Goal: Task Accomplishment & Management: Use online tool/utility

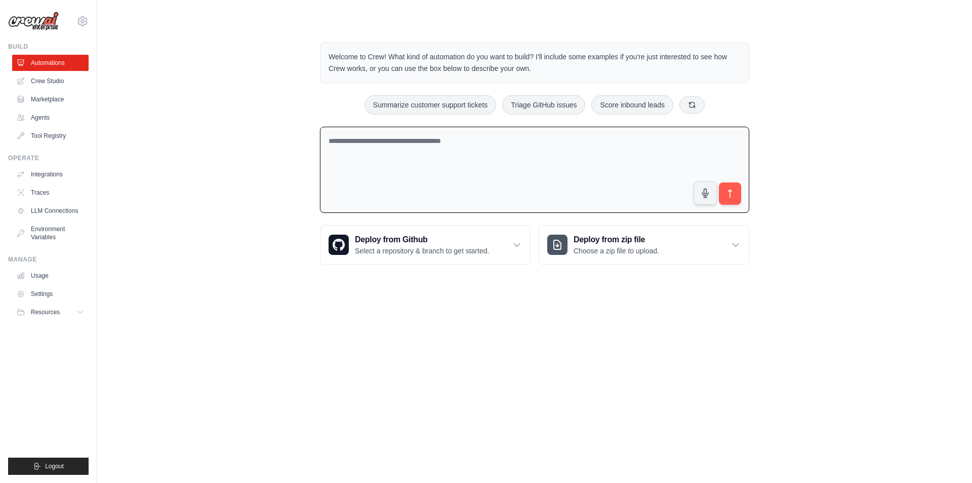
click at [471, 177] on textarea at bounding box center [534, 170] width 429 height 87
drag, startPoint x: 335, startPoint y: 56, endPoint x: 564, endPoint y: 72, distance: 228.9
click at [564, 72] on p "Welcome to Crew! What kind of automation do you want to build? I'll include som…" at bounding box center [535, 62] width 412 height 23
click at [490, 155] on textarea at bounding box center [534, 170] width 429 height 87
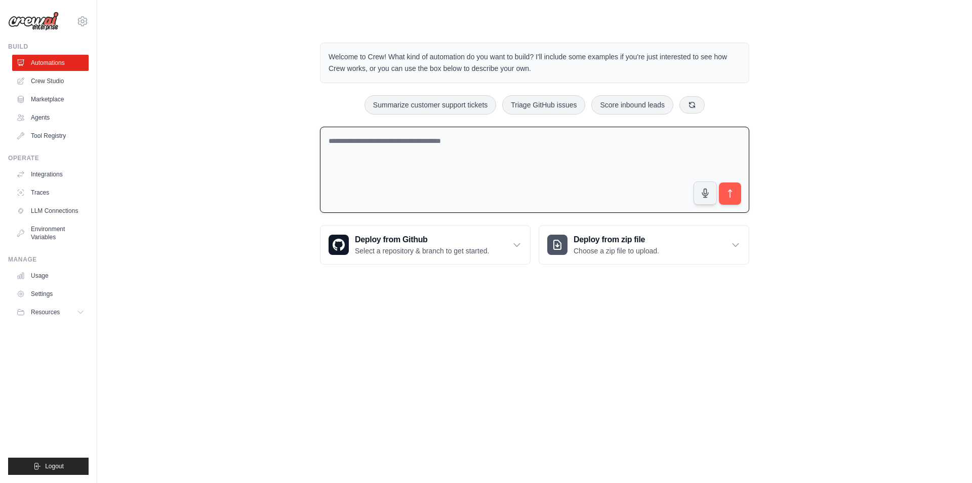
paste textarea "**********"
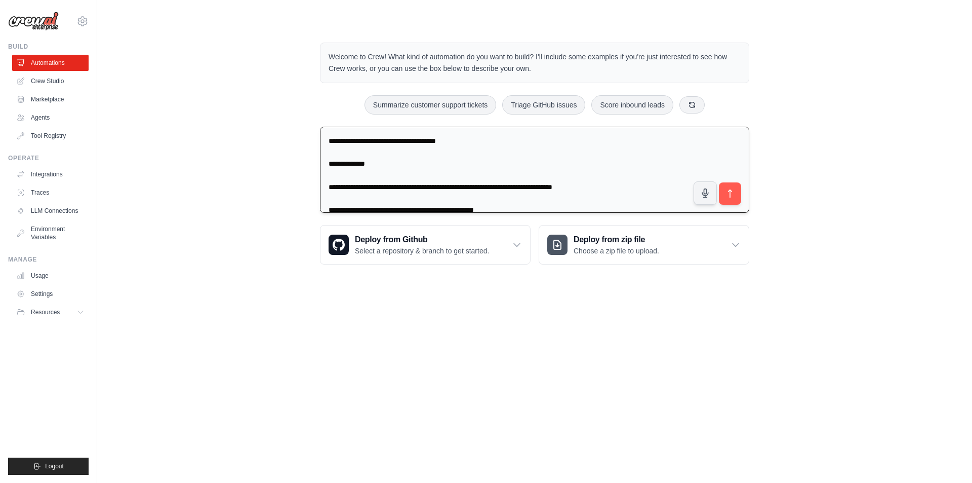
scroll to position [1015, 0]
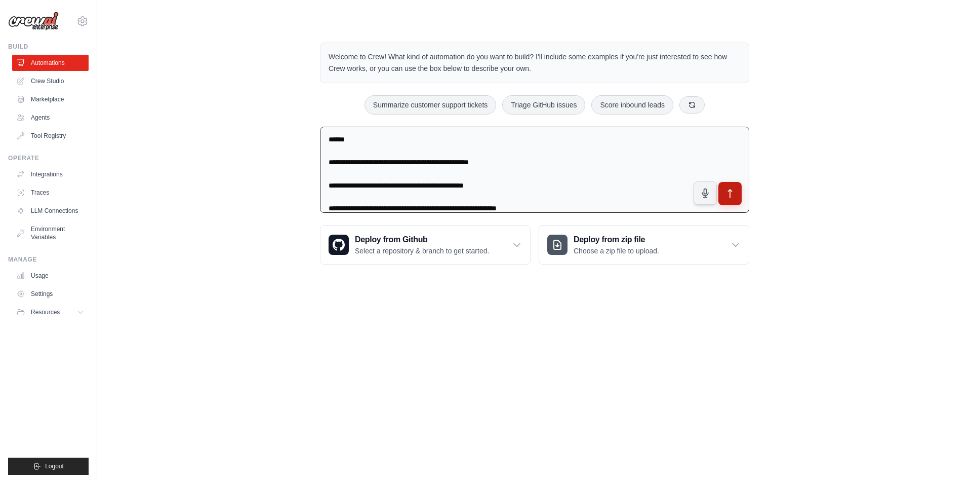
type textarea "**********"
click at [730, 191] on icon "submit" at bounding box center [730, 193] width 11 height 11
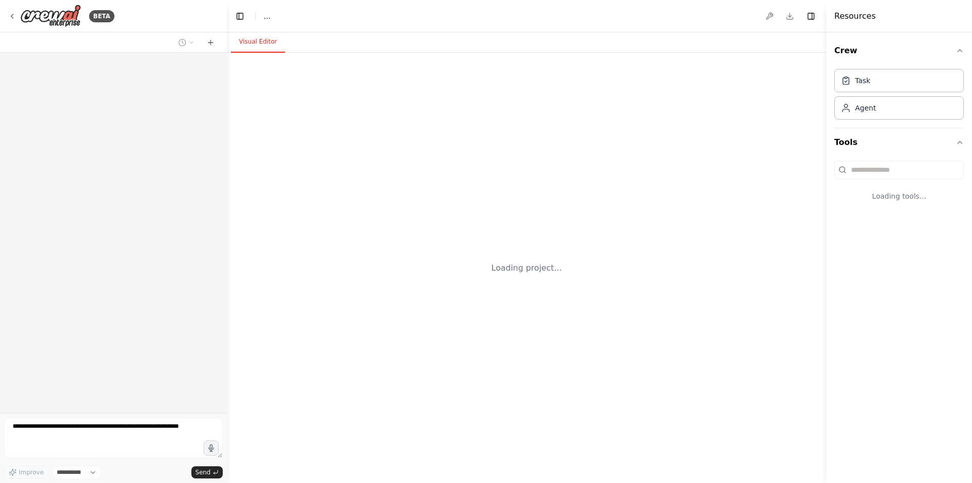
select select "****"
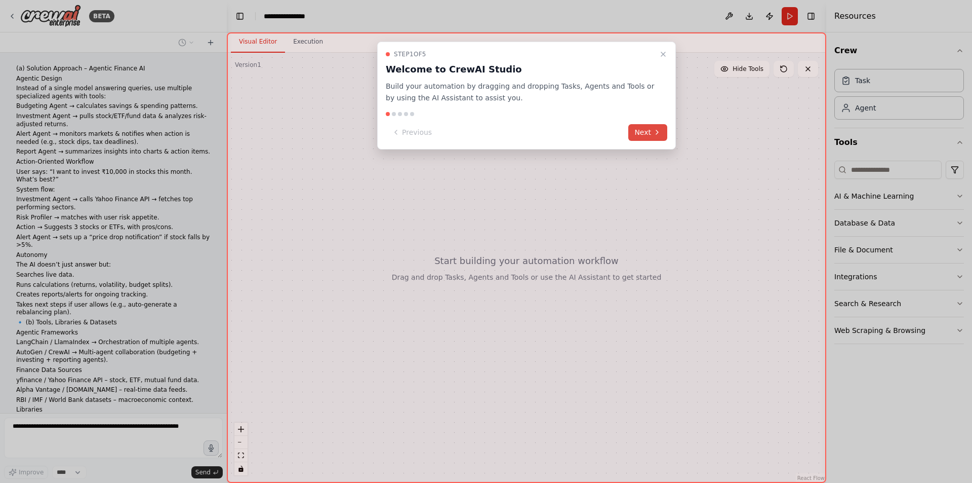
click at [663, 134] on button "Next" at bounding box center [647, 132] width 39 height 17
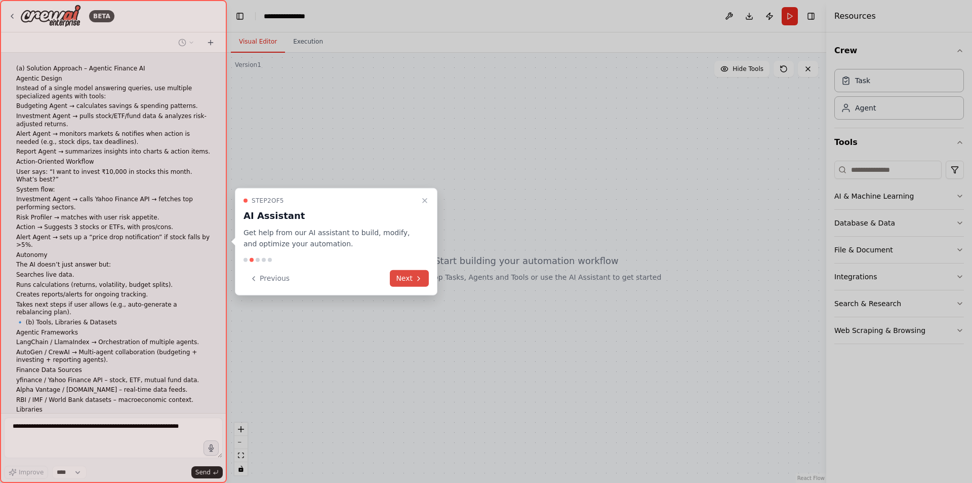
click at [419, 278] on icon at bounding box center [419, 278] width 8 height 8
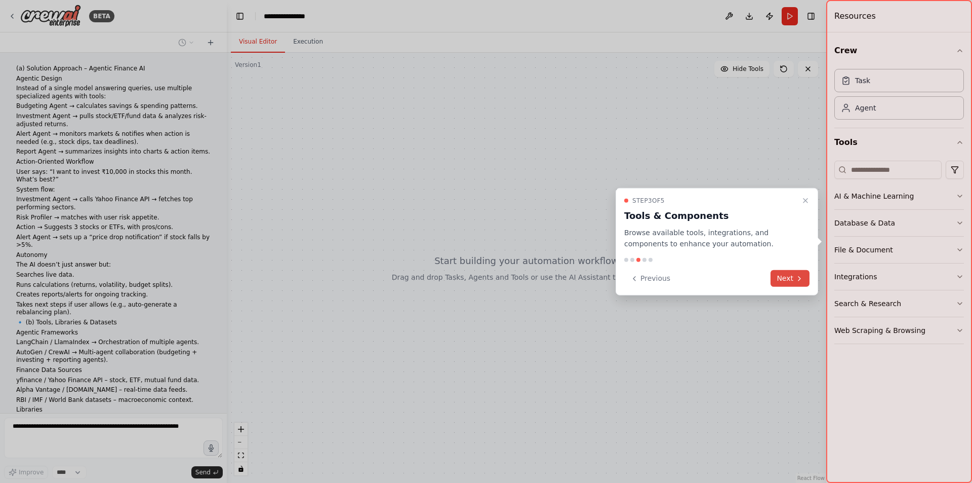
click at [789, 273] on button "Next" at bounding box center [790, 278] width 39 height 17
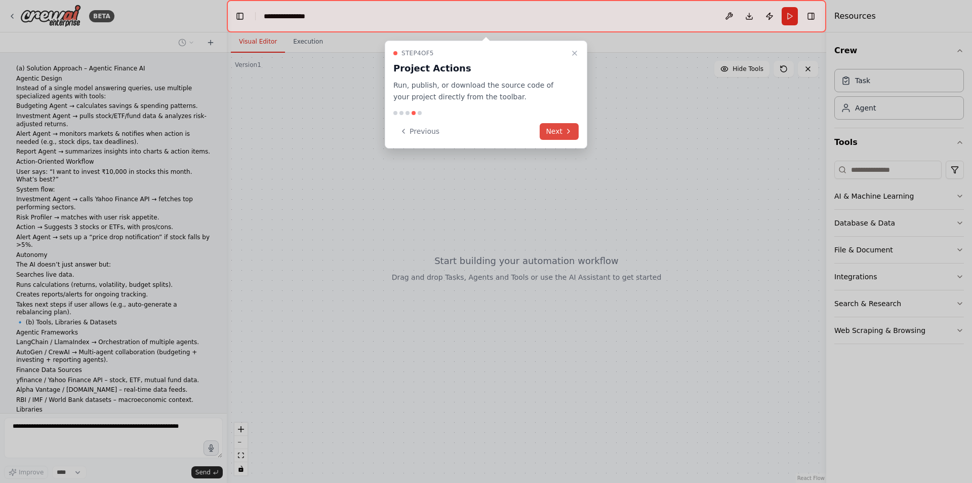
click at [565, 131] on icon at bounding box center [569, 131] width 8 height 8
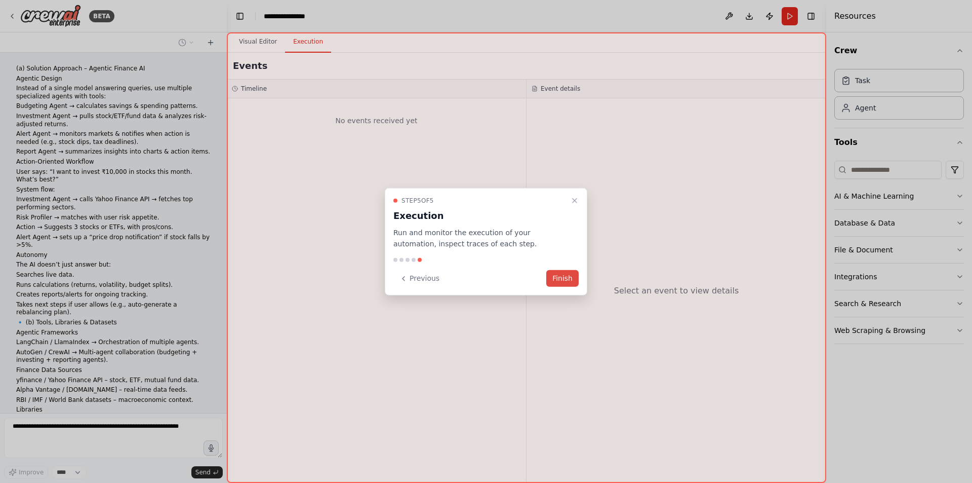
click at [567, 280] on button "Finish" at bounding box center [562, 278] width 32 height 17
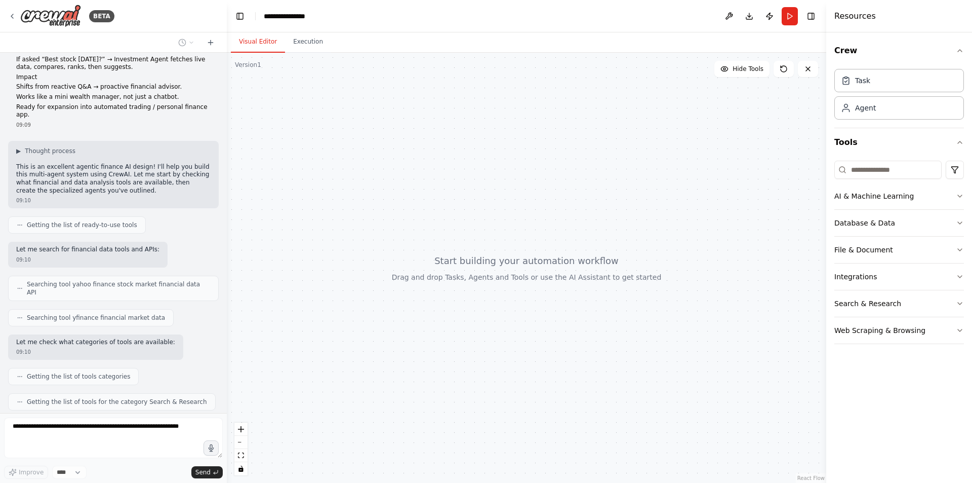
scroll to position [564, 0]
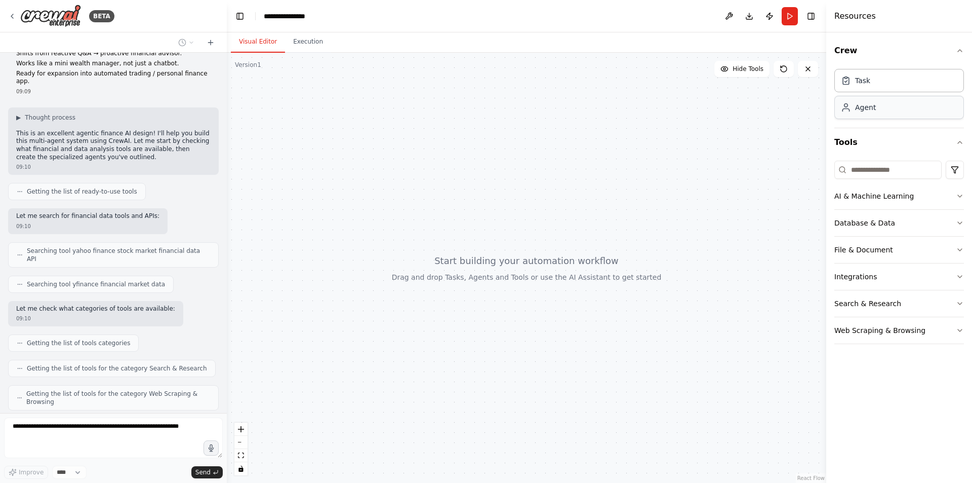
click at [933, 109] on div "Agent" at bounding box center [899, 107] width 130 height 23
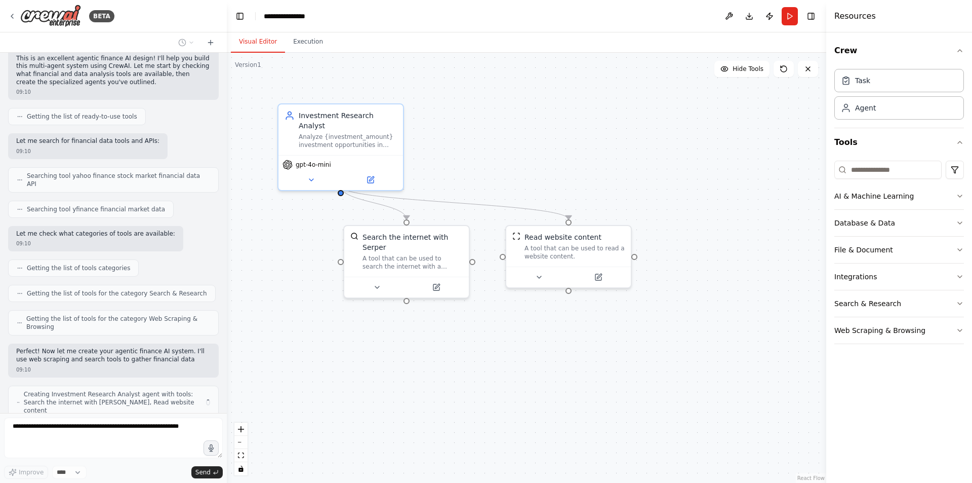
drag, startPoint x: 933, startPoint y: 109, endPoint x: 509, endPoint y: 101, distance: 423.9
click at [509, 101] on div "BETA (a) Solution Approach – Agentic Finance AI Agentic Design Instead of a sin…" at bounding box center [486, 241] width 972 height 483
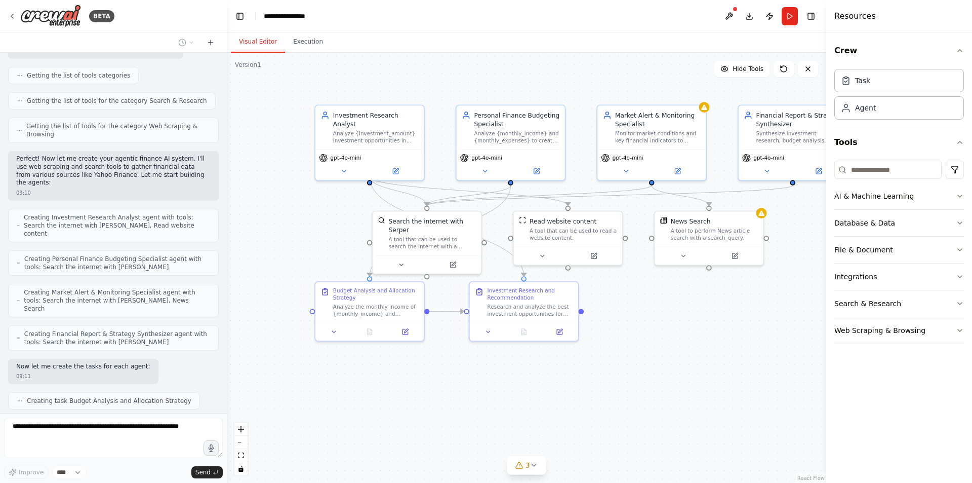
scroll to position [857, 0]
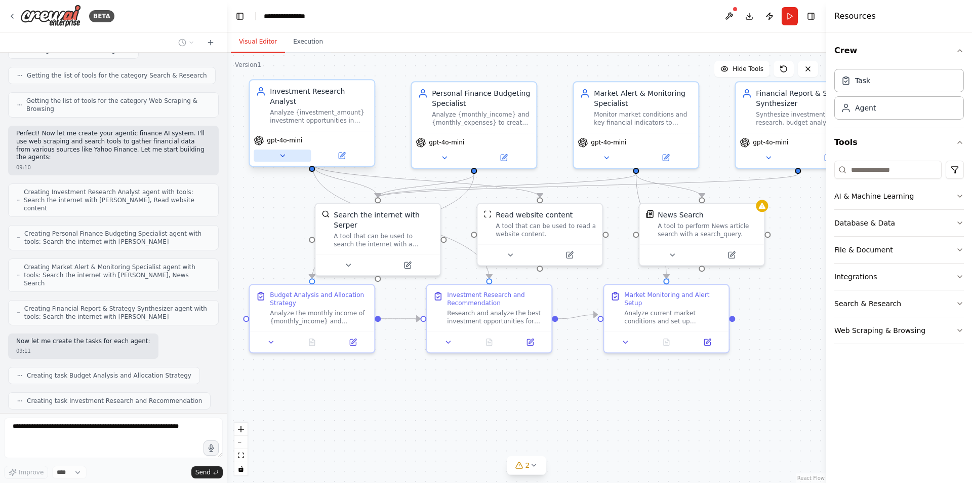
click at [286, 151] on button at bounding box center [282, 155] width 57 height 12
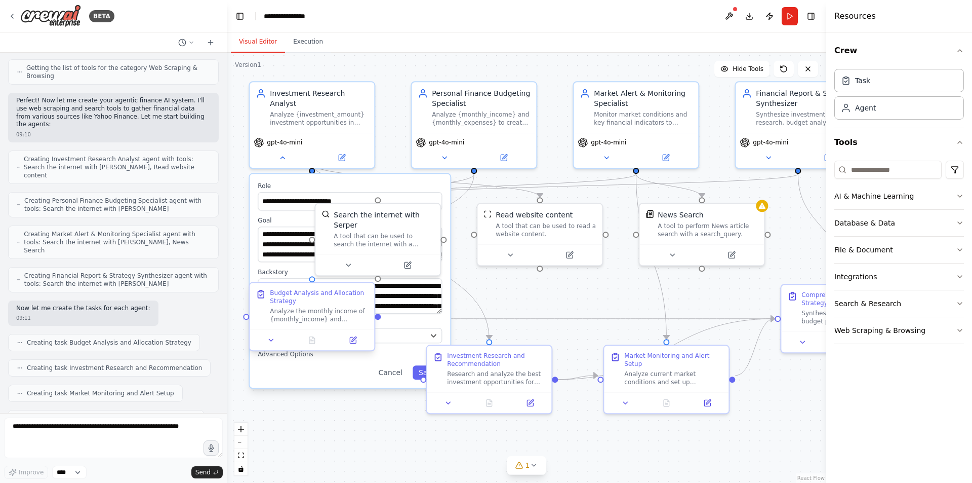
scroll to position [949, 0]
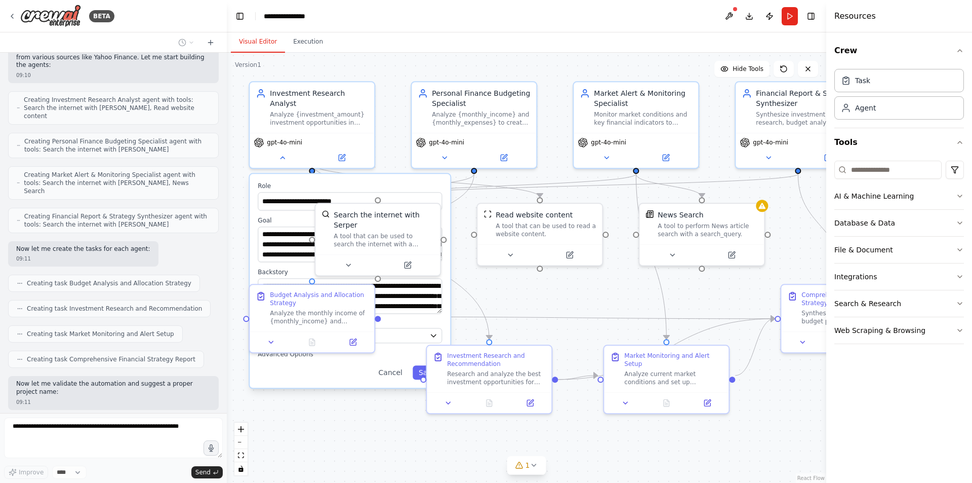
click at [544, 293] on div ".deletable-edge-delete-btn { width: 20px; height: 20px; border: 0px solid #ffff…" at bounding box center [526, 268] width 599 height 430
click at [310, 174] on div "**********" at bounding box center [350, 281] width 200 height 214
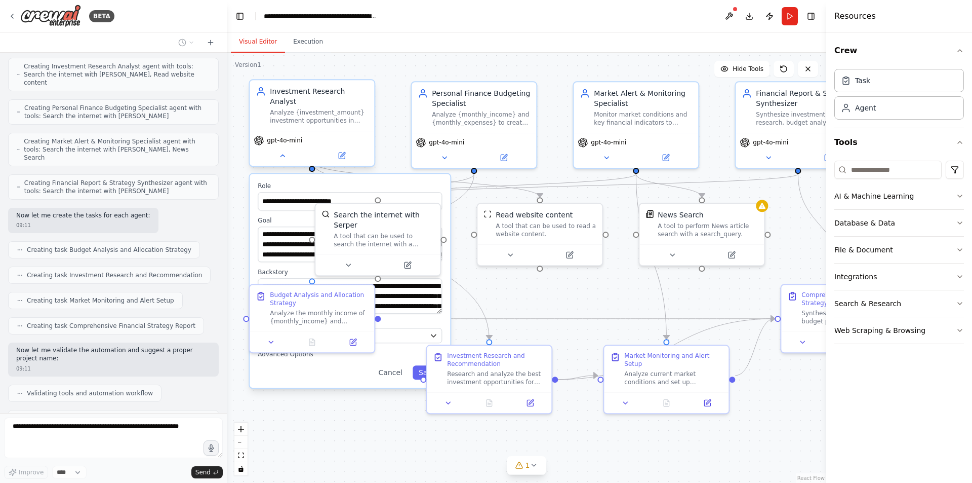
drag, startPoint x: 315, startPoint y: 150, endPoint x: 315, endPoint y: 134, distance: 16.7
click at [315, 134] on div "gpt-4o-mini" at bounding box center [312, 148] width 125 height 35
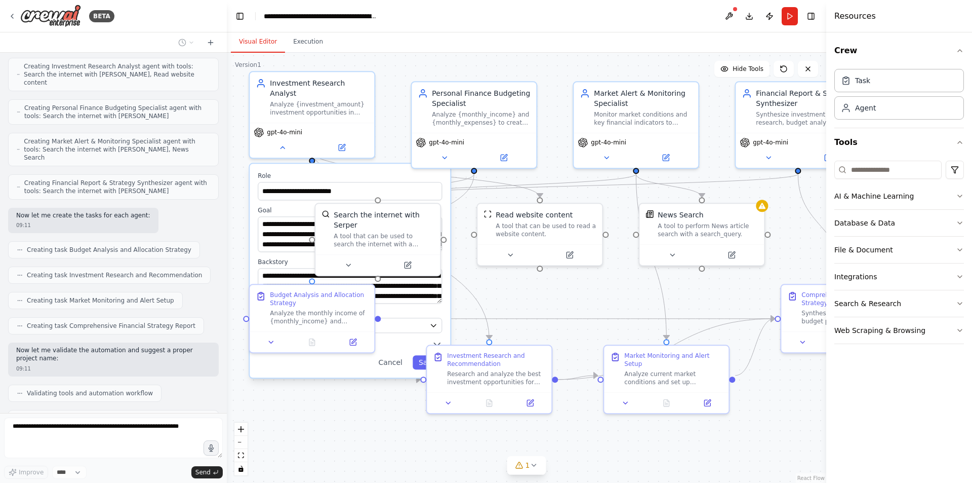
click at [333, 172] on label "Role" at bounding box center [350, 176] width 184 height 8
click at [407, 86] on div ".deletable-edge-delete-btn { width: 20px; height: 20px; border: 0px solid #ffff…" at bounding box center [526, 268] width 599 height 430
click at [313, 162] on div "**********" at bounding box center [351, 270] width 203 height 216
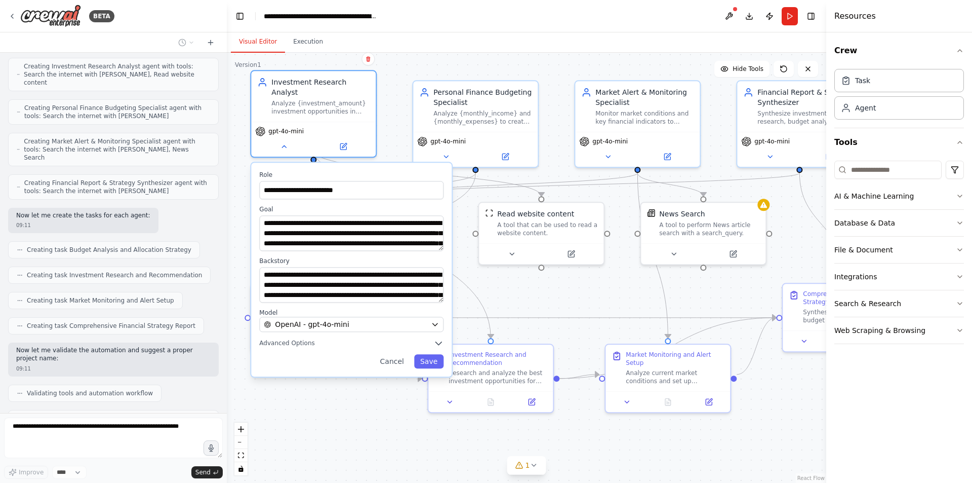
click at [316, 162] on div "**********" at bounding box center [351, 270] width 203 height 216
click at [279, 138] on button at bounding box center [283, 144] width 57 height 12
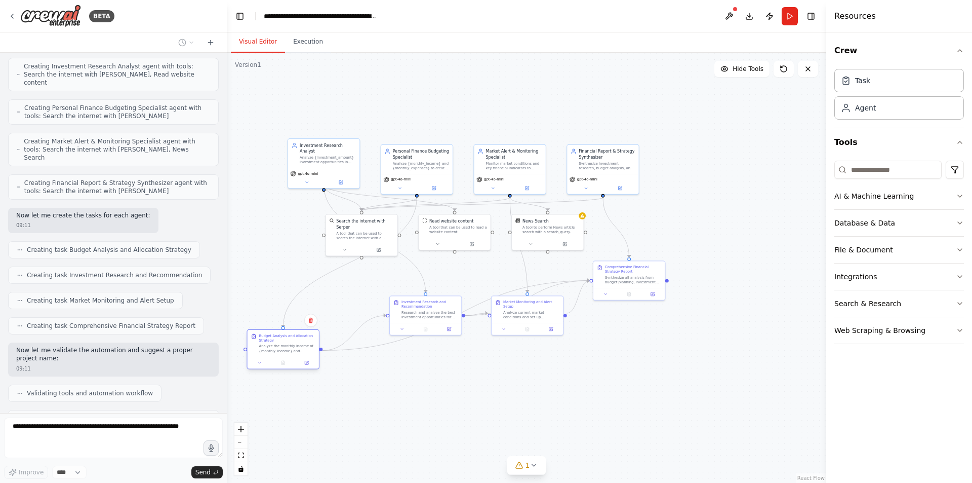
drag, startPoint x: 325, startPoint y: 275, endPoint x: 283, endPoint y: 346, distance: 82.0
click at [283, 346] on div "Analyze the monthly income of {monthly_income} and monthly expenses of {monthly…" at bounding box center [287, 348] width 56 height 9
drag, startPoint x: 424, startPoint y: 316, endPoint x: 413, endPoint y: 398, distance: 83.3
click at [413, 393] on div "Research and analyze the best investment opportunities for {investment_amount} …" at bounding box center [421, 388] width 56 height 9
drag, startPoint x: 520, startPoint y: 317, endPoint x: 570, endPoint y: 422, distance: 115.5
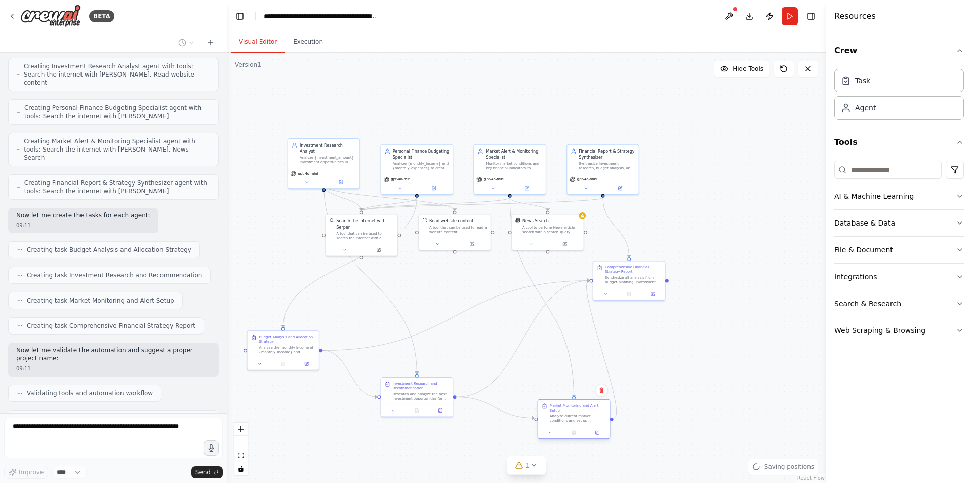
click at [569, 426] on div at bounding box center [573, 432] width 71 height 12
drag, startPoint x: 643, startPoint y: 284, endPoint x: 745, endPoint y: 343, distance: 118.0
click at [745, 343] on div "Comprehensive Financial Strategy Report Synthesize all analysis from budget pla…" at bounding box center [730, 331] width 71 height 27
drag, startPoint x: 549, startPoint y: 228, endPoint x: 599, endPoint y: 269, distance: 64.8
click at [599, 269] on div "A tool to perform News article search with a search_query." at bounding box center [601, 268] width 58 height 9
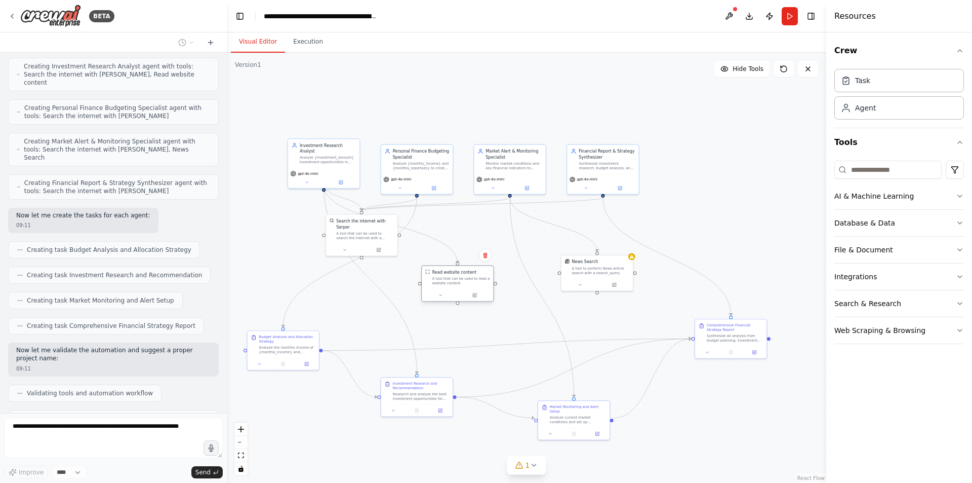
drag, startPoint x: 459, startPoint y: 230, endPoint x: 464, endPoint y: 283, distance: 52.4
click at [464, 283] on div "A tool that can be used to read a website content." at bounding box center [461, 280] width 58 height 9
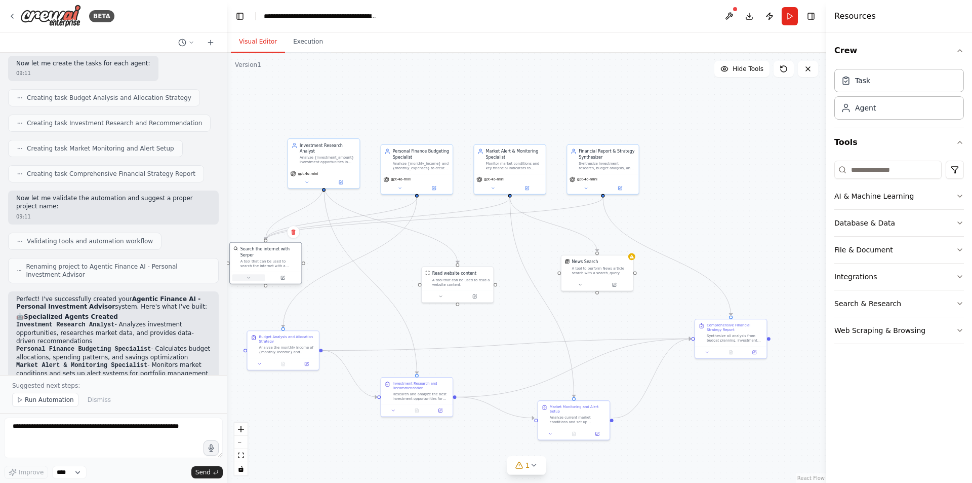
drag, startPoint x: 359, startPoint y: 236, endPoint x: 263, endPoint y: 268, distance: 101.3
click at [263, 268] on div "Search the internet with Serper A tool that can be used to search the internet …" at bounding box center [265, 263] width 73 height 42
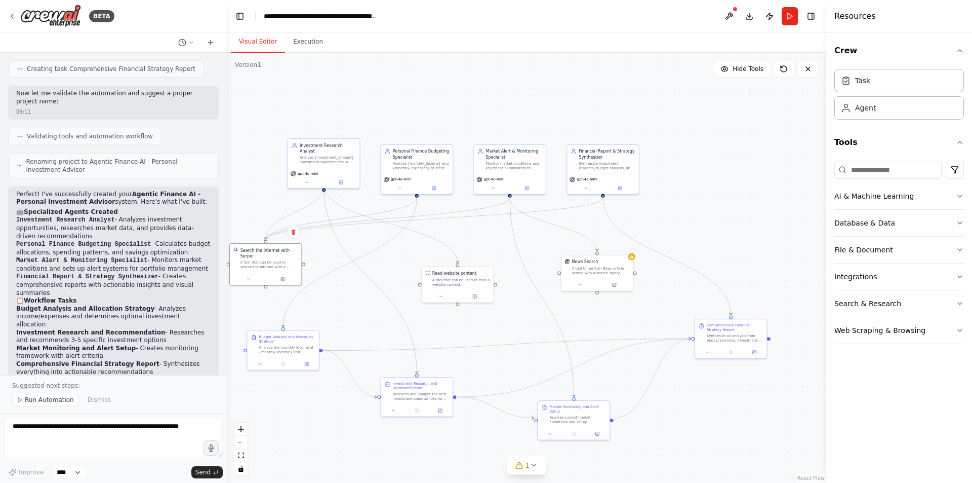
scroll to position [1221, 0]
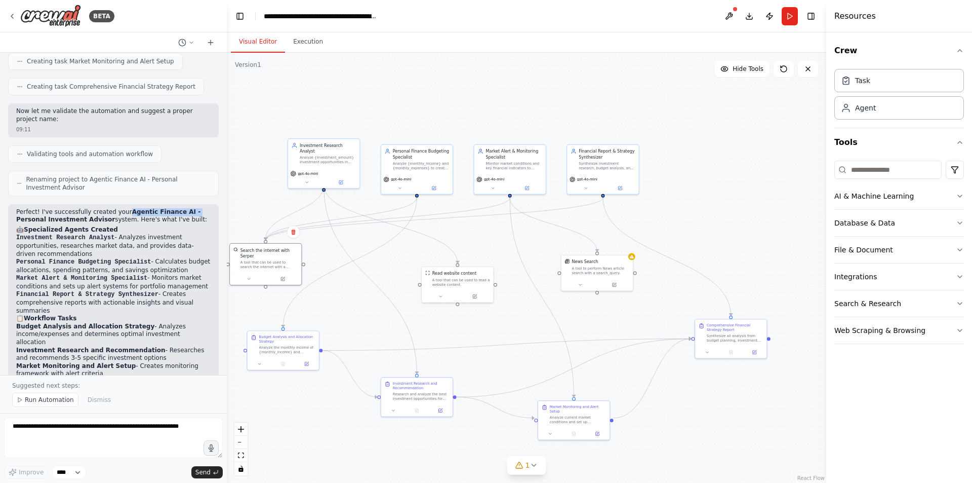
drag, startPoint x: 114, startPoint y: 154, endPoint x: 176, endPoint y: 157, distance: 61.3
click at [176, 208] on p "Perfect! I've successfully created your Agentic Finance AI - Personal Investmen…" at bounding box center [113, 216] width 194 height 16
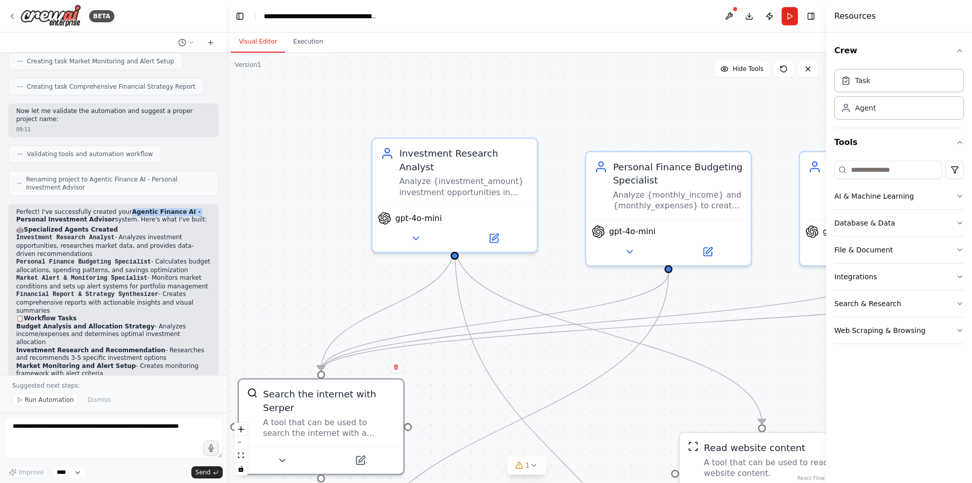
drag, startPoint x: 511, startPoint y: 97, endPoint x: 449, endPoint y: 128, distance: 69.7
click at [449, 128] on div ".deletable-edge-delete-btn { width: 20px; height: 20px; border: 0px solid #ffff…" at bounding box center [526, 268] width 599 height 430
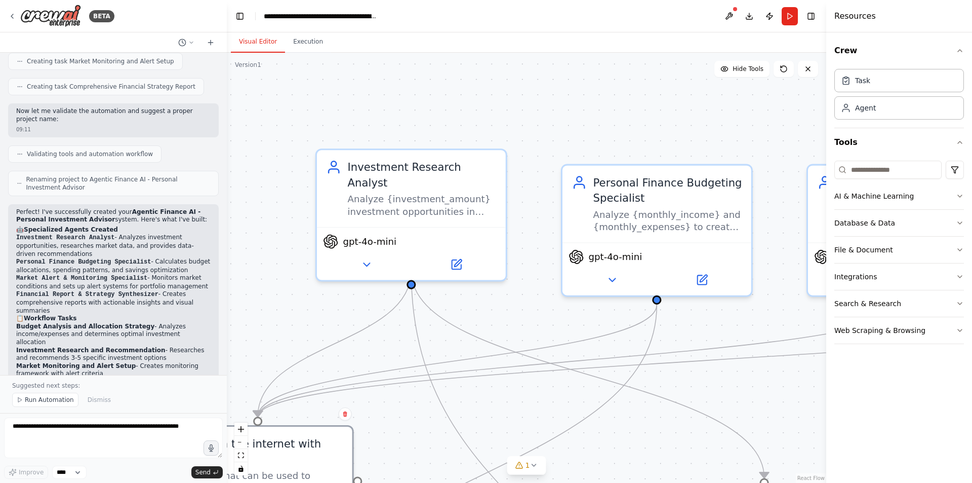
click at [110, 233] on li "Investment Research Analyst - Analyzes investment opportunities, researches mar…" at bounding box center [113, 245] width 194 height 24
drag, startPoint x: 7, startPoint y: 157, endPoint x: 197, endPoint y: 160, distance: 189.9
click at [197, 160] on div "(a) Solution Approach – Agentic Finance AI Agentic Design Instead of a single m…" at bounding box center [113, 214] width 227 height 322
click at [181, 208] on div "Perfect! I've successfully created your Agentic Finance AI - Personal Investmen…" at bounding box center [113, 430] width 194 height 444
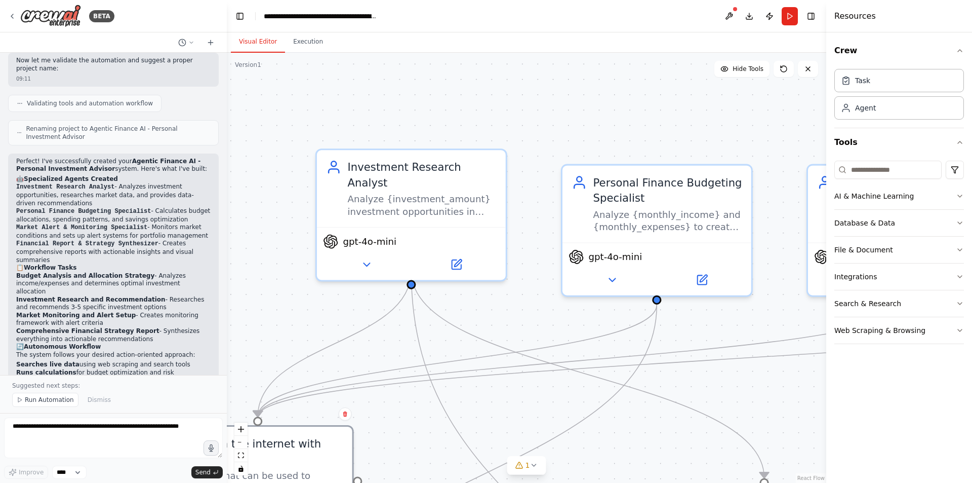
drag, startPoint x: 138, startPoint y: 142, endPoint x: 193, endPoint y: 145, distance: 54.8
click at [193, 183] on li "Investment Research Analyst - Analyzes investment opportunities, researches mar…" at bounding box center [113, 195] width 194 height 24
click at [120, 183] on li "Investment Research Analyst - Analyzes investment opportunities, researches mar…" at bounding box center [113, 195] width 194 height 24
drag, startPoint x: 12, startPoint y: 157, endPoint x: 172, endPoint y: 161, distance: 160.0
click at [172, 161] on div "Perfect! I've successfully created your Agentic Finance AI - Personal Investmen…" at bounding box center [113, 383] width 211 height 461
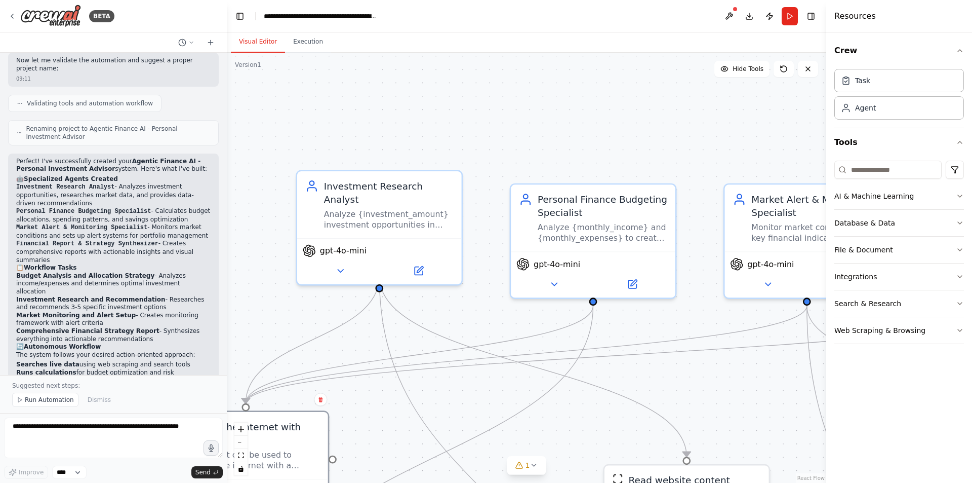
click at [40, 223] on li "Market Alert & Monitoring Specialist - Monitors market conditions and sets up a…" at bounding box center [113, 231] width 194 height 16
drag, startPoint x: 75, startPoint y: 173, endPoint x: 162, endPoint y: 180, distance: 87.4
click at [155, 223] on li "Market Alert & Monitoring Specialist - Monitors market conditions and sets up a…" at bounding box center [113, 231] width 194 height 16
click at [170, 223] on li "Market Alert & Monitoring Specialist - Monitors market conditions and sets up a…" at bounding box center [113, 231] width 194 height 16
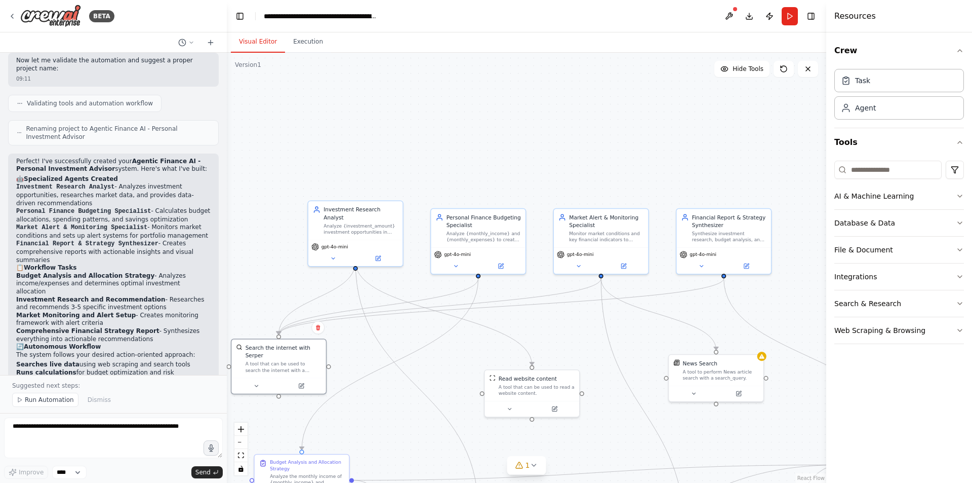
drag, startPoint x: 776, startPoint y: 161, endPoint x: 704, endPoint y: 162, distance: 71.9
click at [704, 162] on div ".deletable-edge-delete-btn { width: 20px; height: 20px; border: 0px solid #ffff…" at bounding box center [526, 268] width 599 height 430
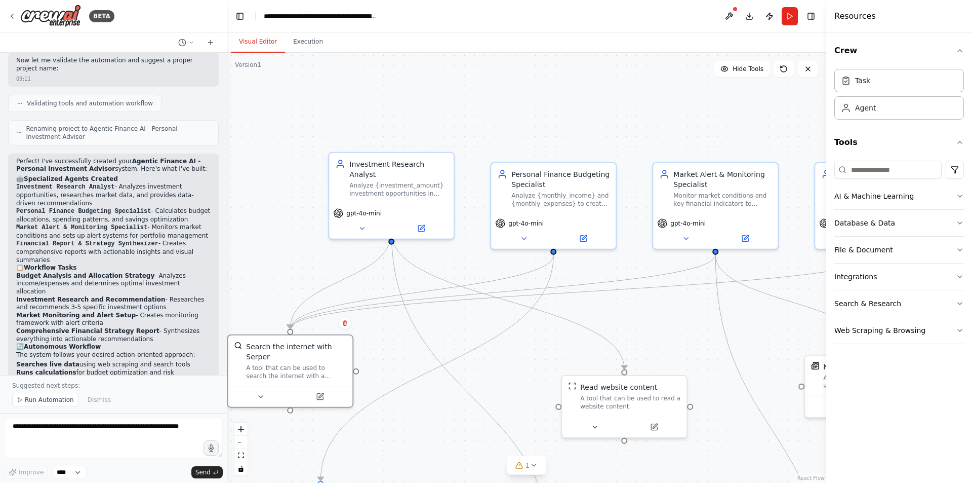
drag, startPoint x: 447, startPoint y: 368, endPoint x: 494, endPoint y: 350, distance: 50.3
click at [494, 350] on div ".deletable-edge-delete-btn { width: 20px; height: 20px; border: 0px solid #ffff…" at bounding box center [526, 268] width 599 height 430
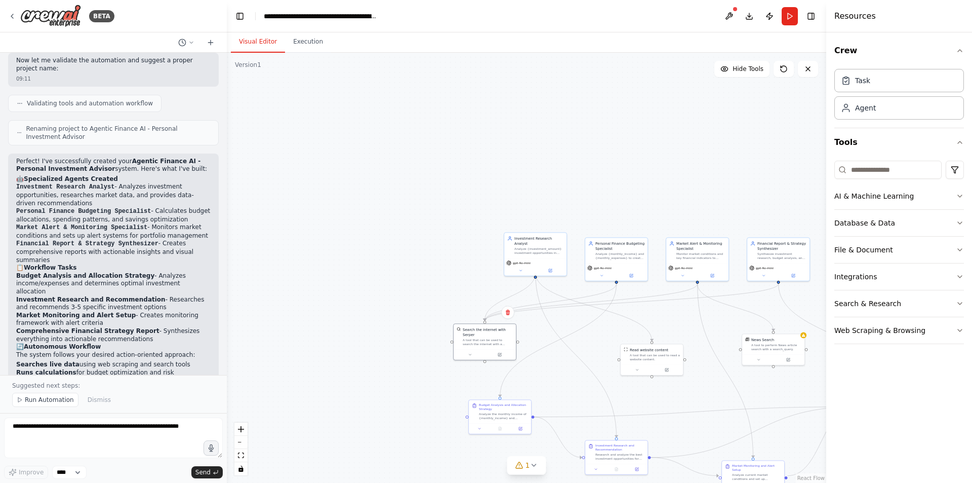
drag, startPoint x: 742, startPoint y: 314, endPoint x: 736, endPoint y: 268, distance: 46.4
click at [736, 268] on div ".deletable-edge-delete-btn { width: 20px; height: 20px; border: 0px solid #ffff…" at bounding box center [526, 268] width 599 height 430
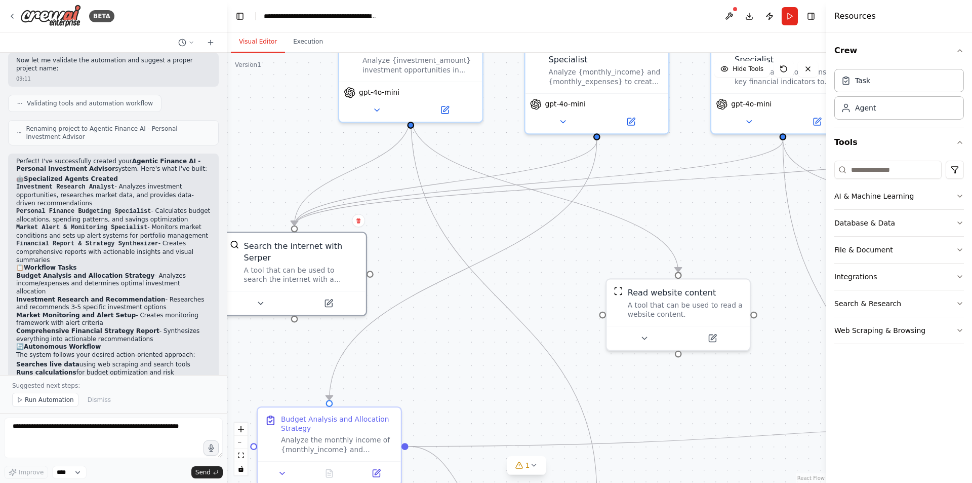
drag, startPoint x: 610, startPoint y: 304, endPoint x: 422, endPoint y: 272, distance: 190.0
click at [422, 272] on div ".deletable-edge-delete-btn { width: 20px; height: 20px; border: 0px solid #ffff…" at bounding box center [526, 268] width 599 height 430
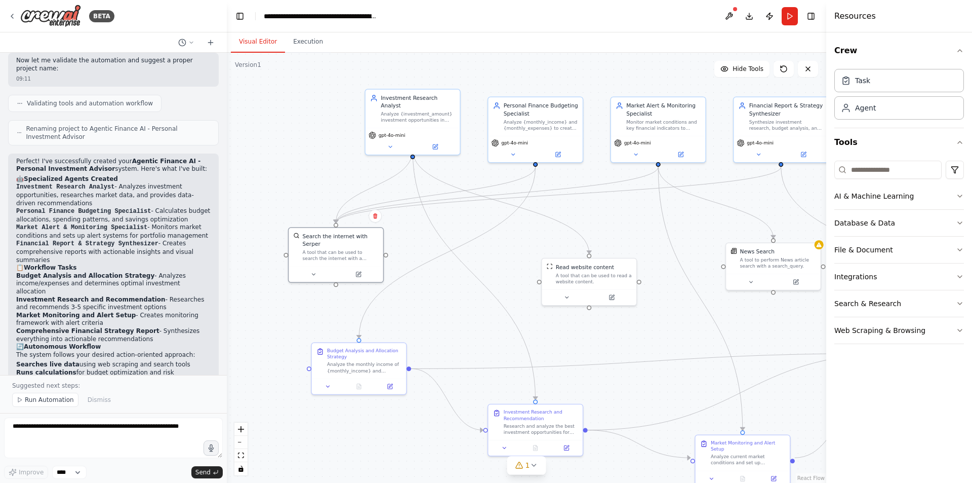
click at [427, 182] on div ".deletable-edge-delete-btn { width: 20px; height: 20px; border: 0px solid #ffff…" at bounding box center [526, 268] width 599 height 430
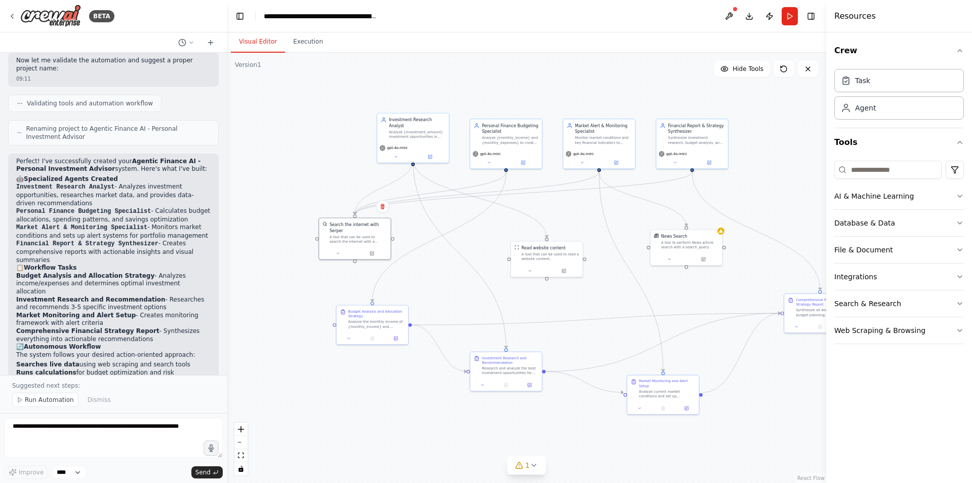
drag, startPoint x: 335, startPoint y: 397, endPoint x: 362, endPoint y: 345, distance: 58.9
click at [362, 345] on div ".deletable-edge-delete-btn { width: 20px; height: 20px; border: 0px solid #ffff…" at bounding box center [526, 268] width 599 height 430
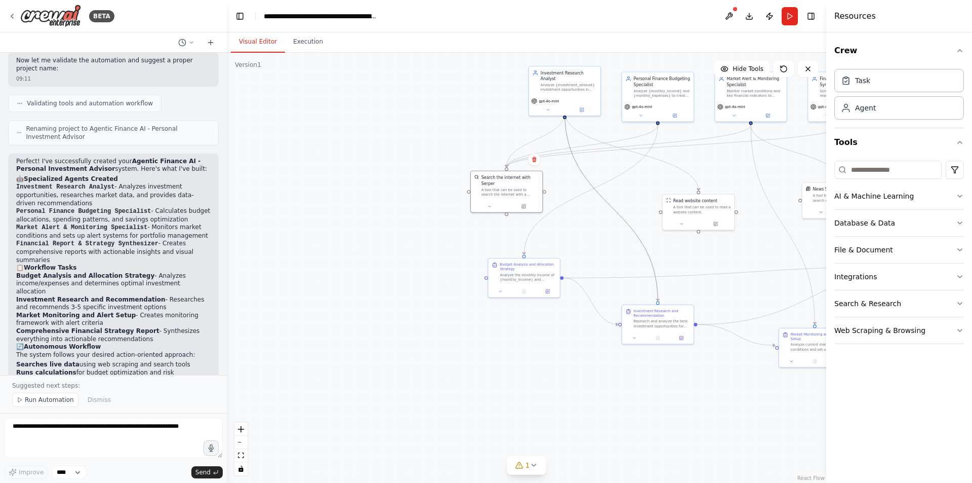
drag, startPoint x: 593, startPoint y: 229, endPoint x: 551, endPoint y: 224, distance: 42.3
click at [551, 224] on div ".deletable-edge-delete-btn { width: 20px; height: 20px; border: 0px solid #ffff…" at bounding box center [526, 268] width 599 height 430
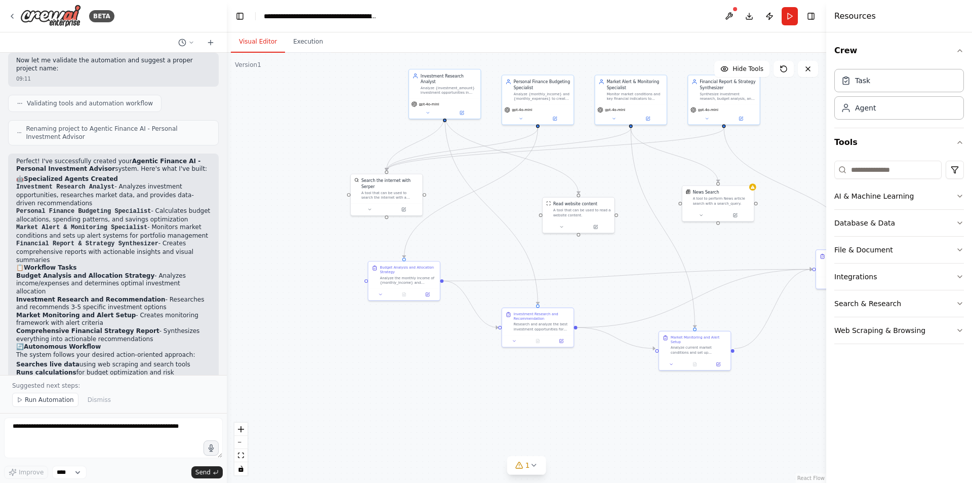
drag, startPoint x: 776, startPoint y: 172, endPoint x: 653, endPoint y: 176, distance: 123.1
click at [653, 176] on div ".deletable-edge-delete-btn { width: 20px; height: 20px; border: 0px solid #ffff…" at bounding box center [526, 268] width 599 height 430
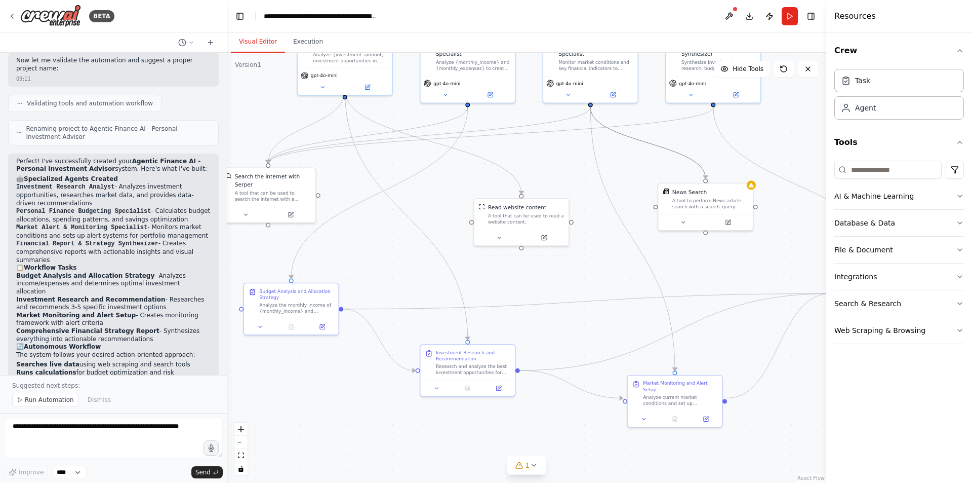
drag, startPoint x: 673, startPoint y: 148, endPoint x: 647, endPoint y: 211, distance: 67.9
click at [648, 211] on div ".deletable-edge-delete-btn { width: 20px; height: 20px; border: 0px solid #ffff…" at bounding box center [526, 268] width 599 height 430
click at [631, 191] on div ".deletable-edge-delete-btn { width: 20px; height: 20px; border: 0px solid #ffff…" at bounding box center [526, 268] width 599 height 430
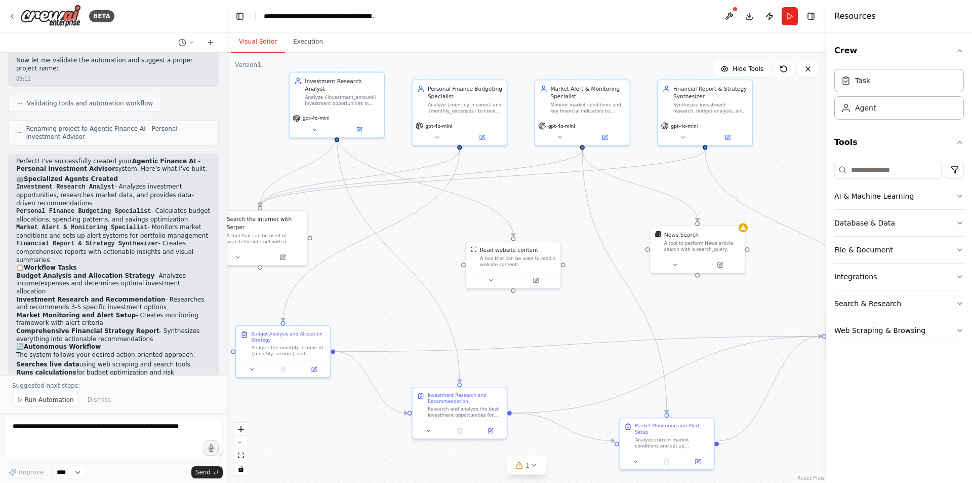
drag, startPoint x: 631, startPoint y: 191, endPoint x: 621, endPoint y: 244, distance: 54.1
click at [621, 244] on div ".deletable-edge-delete-btn { width: 20px; height: 20px; border: 0px solid #ffff…" at bounding box center [526, 268] width 599 height 430
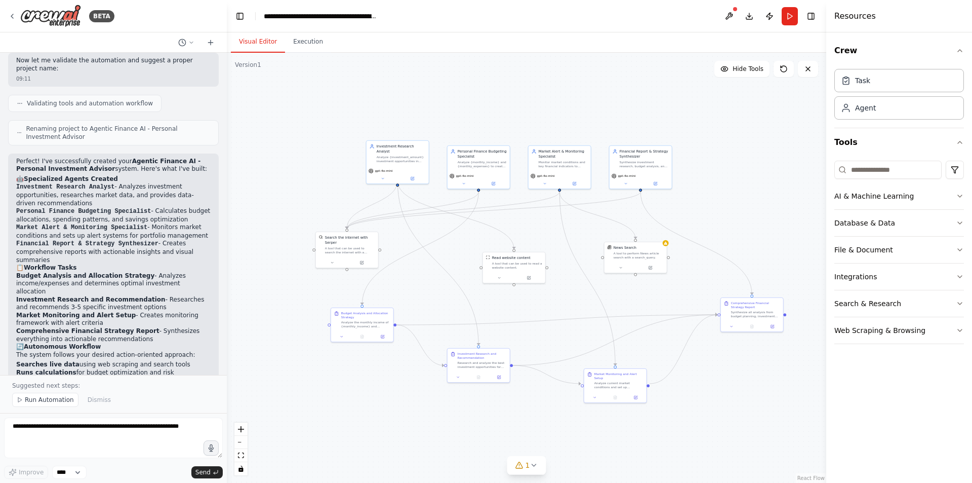
drag, startPoint x: 733, startPoint y: 208, endPoint x: 725, endPoint y: 214, distance: 10.3
click at [725, 214] on div ".deletable-edge-delete-btn { width: 20px; height: 20px; border: 0px solid #ffff…" at bounding box center [526, 268] width 599 height 430
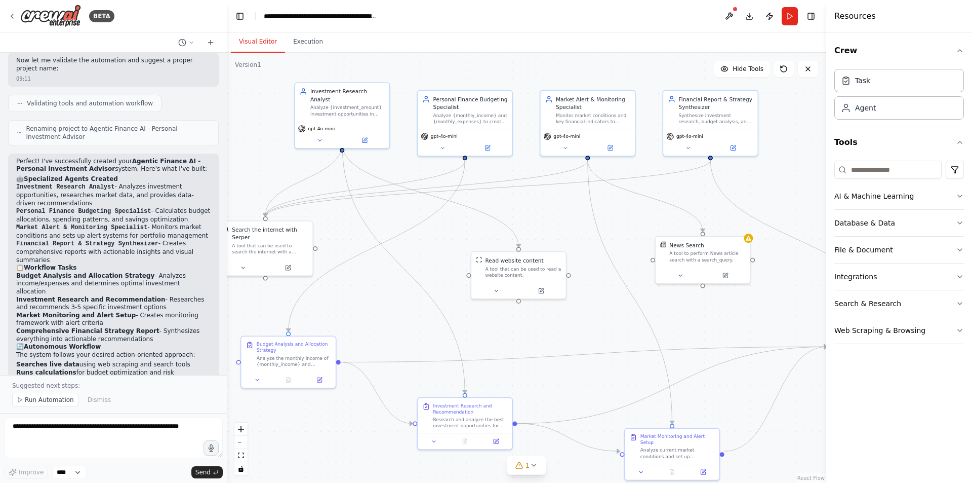
drag, startPoint x: 695, startPoint y: 222, endPoint x: 802, endPoint y: 265, distance: 116.3
click at [802, 265] on div ".deletable-edge-delete-btn { width: 20px; height: 20px; border: 0px solid #ffff…" at bounding box center [526, 268] width 599 height 430
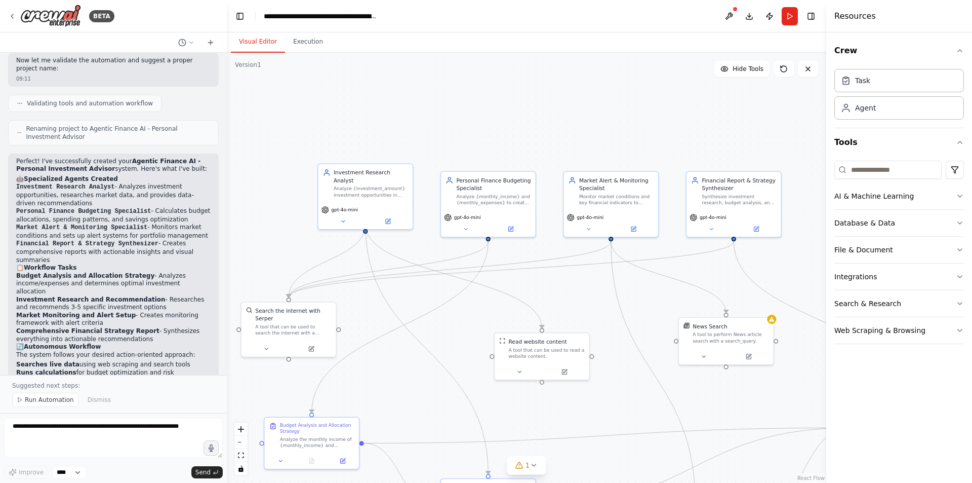
drag, startPoint x: 327, startPoint y: 260, endPoint x: 326, endPoint y: 282, distance: 21.3
click at [326, 282] on div ".deletable-edge-delete-btn { width: 20px; height: 20px; border: 0px solid #ffff…" at bounding box center [526, 268] width 599 height 430
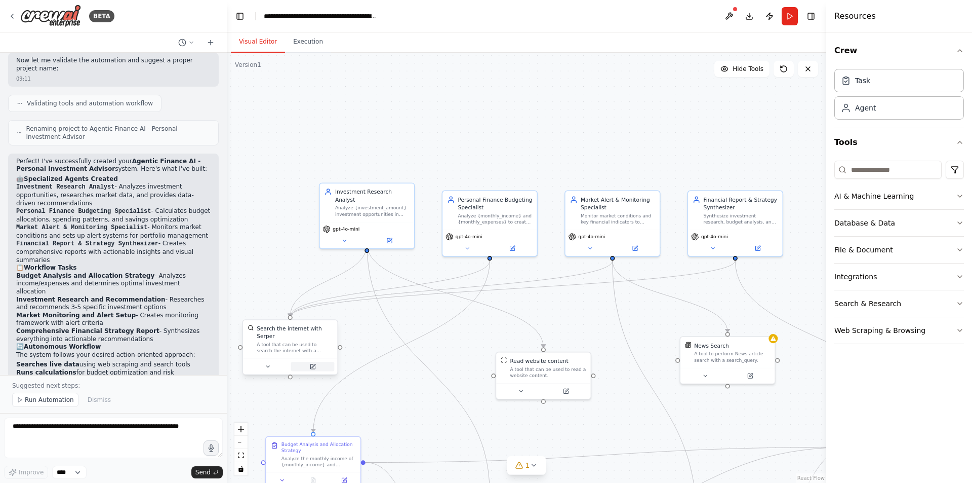
drag, startPoint x: 288, startPoint y: 360, endPoint x: 318, endPoint y: 363, distance: 29.9
click at [295, 373] on div ".deletable-edge-delete-btn { width: 20px; height: 20px; border: 0px solid #ffff…" at bounding box center [526, 268] width 599 height 430
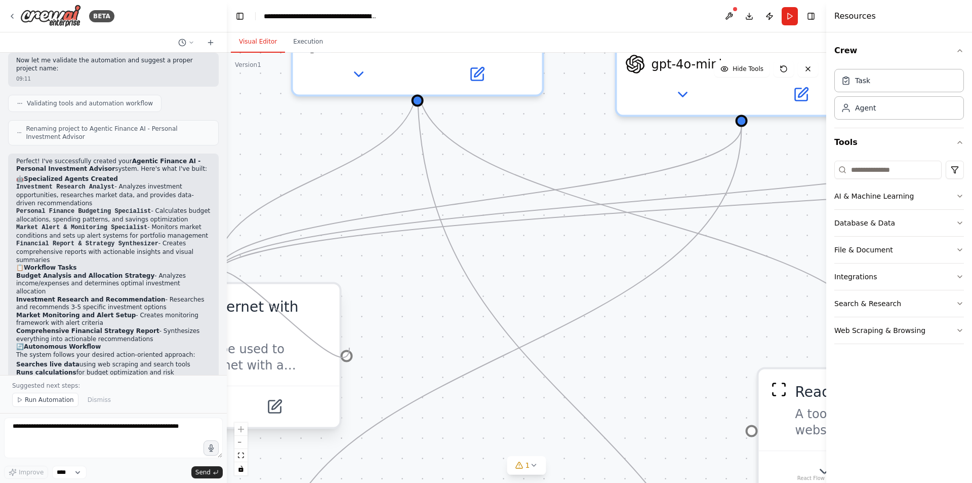
drag, startPoint x: 346, startPoint y: 342, endPoint x: 342, endPoint y: 347, distance: 6.2
click at [342, 349] on div at bounding box center [347, 355] width 12 height 12
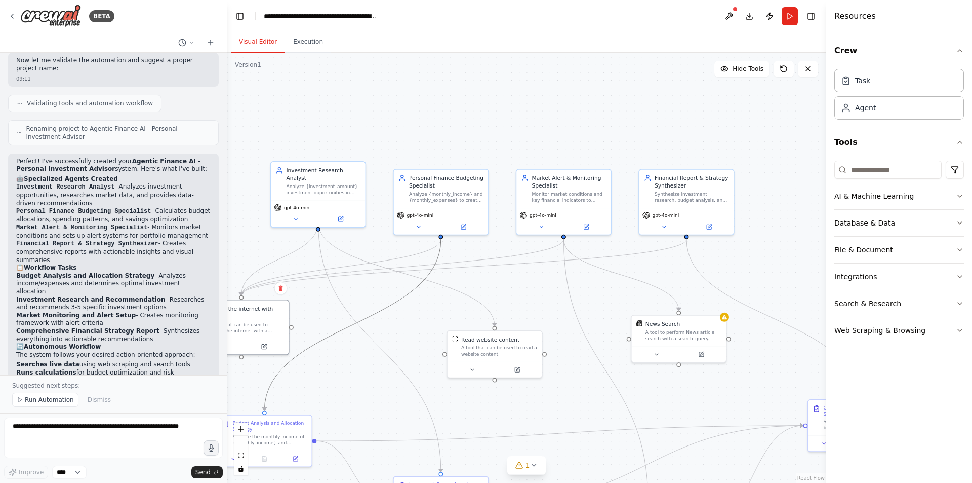
drag, startPoint x: 350, startPoint y: 311, endPoint x: 338, endPoint y: 306, distance: 13.0
click at [338, 306] on div ".deletable-edge-delete-btn { width: 20px; height: 20px; border: 0px solid #ffff…" at bounding box center [526, 268] width 599 height 430
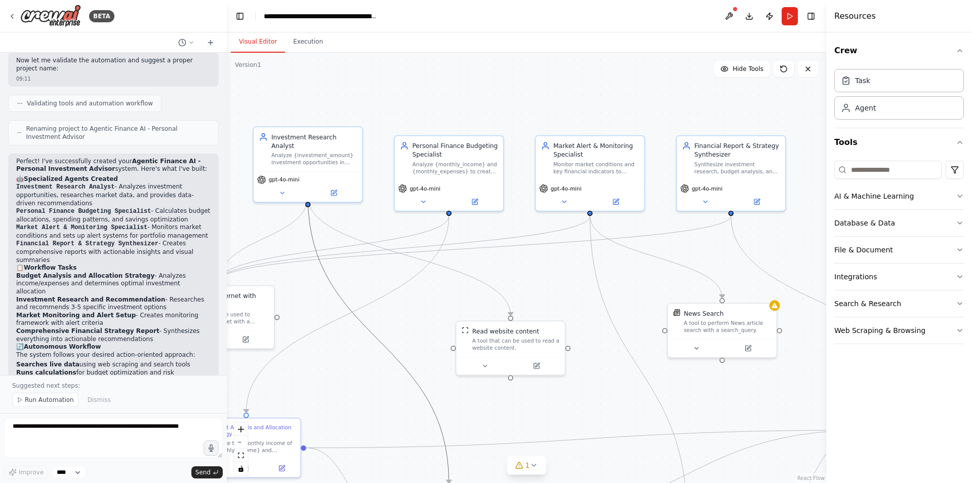
drag, startPoint x: 331, startPoint y: 274, endPoint x: 338, endPoint y: 287, distance: 14.5
click at [338, 287] on icon "Edge from 880014ff-1c5c-4122-a2af-43d5120877b7 to 66cd2a00-ad62-420a-b69e-6daa8…" at bounding box center [378, 339] width 141 height 287
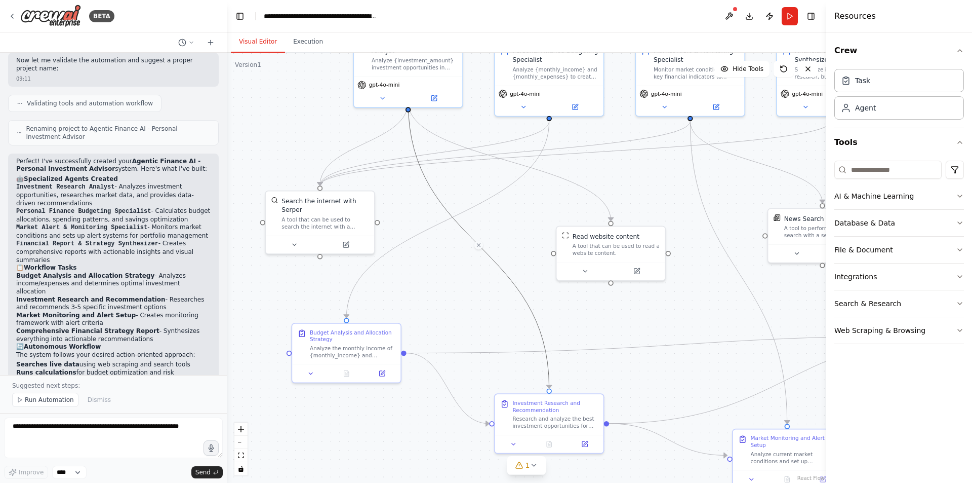
drag, startPoint x: 327, startPoint y: 423, endPoint x: 427, endPoint y: 328, distance: 137.9
click at [427, 328] on div ".deletable-edge-delete-btn { width: 20px; height: 20px; border: 0px solid #ffff…" at bounding box center [526, 268] width 599 height 430
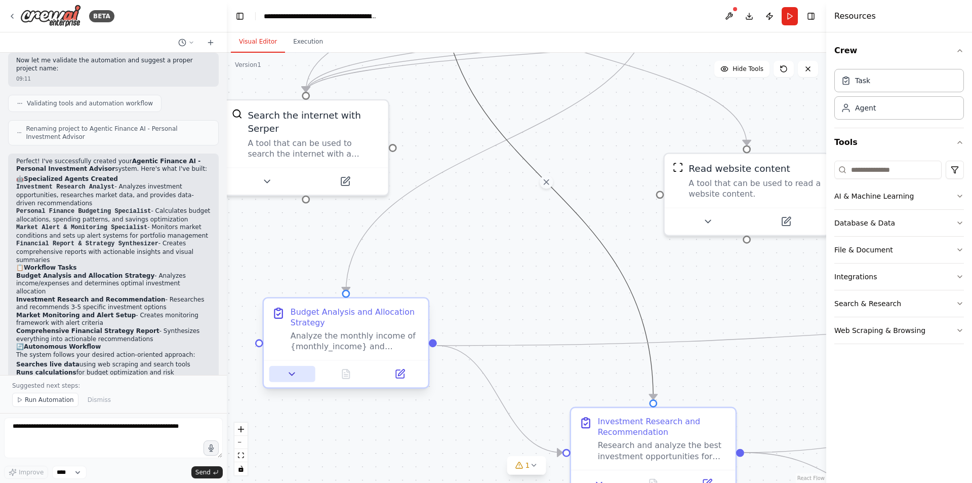
click at [300, 369] on button at bounding box center [292, 374] width 46 height 16
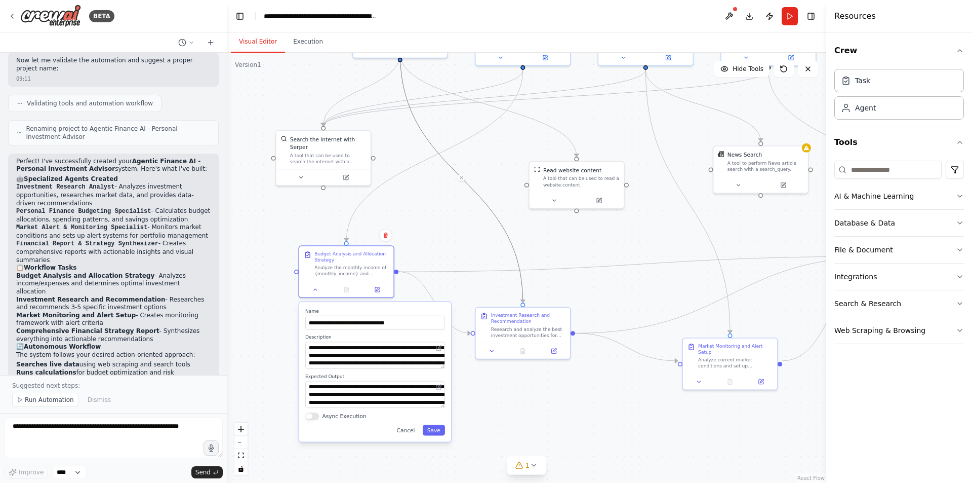
drag, startPoint x: 474, startPoint y: 306, endPoint x: 471, endPoint y: 233, distance: 73.0
click at [471, 233] on div ".deletable-edge-delete-btn { width: 20px; height: 20px; border: 0px solid #ffff…" at bounding box center [526, 268] width 599 height 430
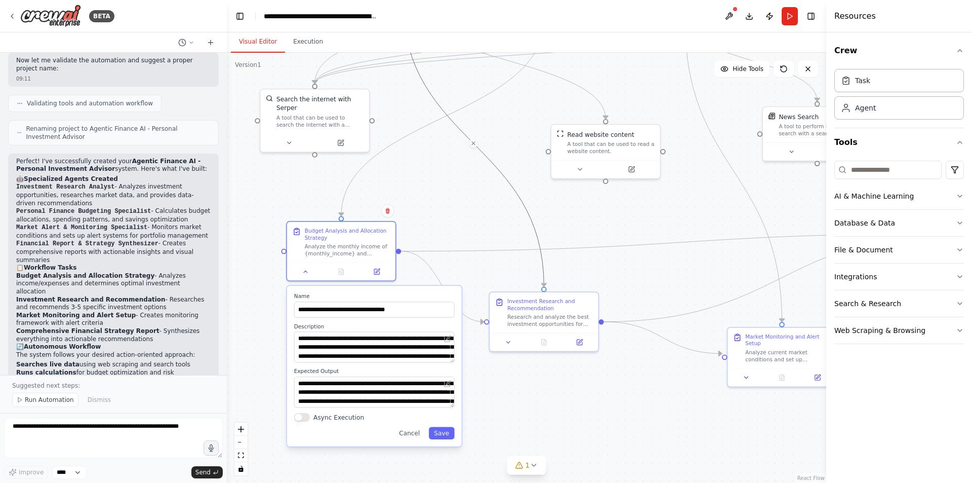
click at [456, 175] on div ".deletable-edge-delete-btn { width: 20px; height: 20px; border: 0px solid #ffff…" at bounding box center [526, 268] width 599 height 430
click at [308, 275] on button at bounding box center [306, 269] width 30 height 11
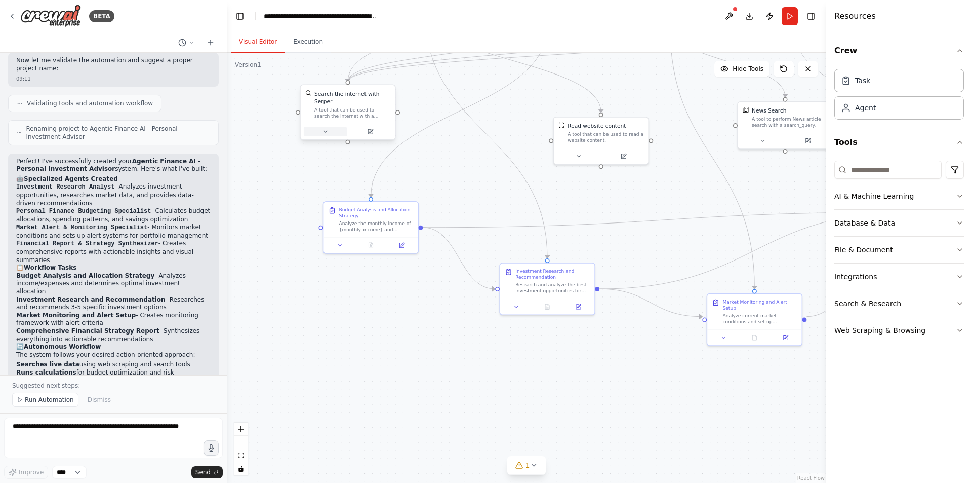
click at [326, 131] on icon at bounding box center [325, 132] width 3 height 2
click at [581, 155] on icon at bounding box center [579, 154] width 6 height 6
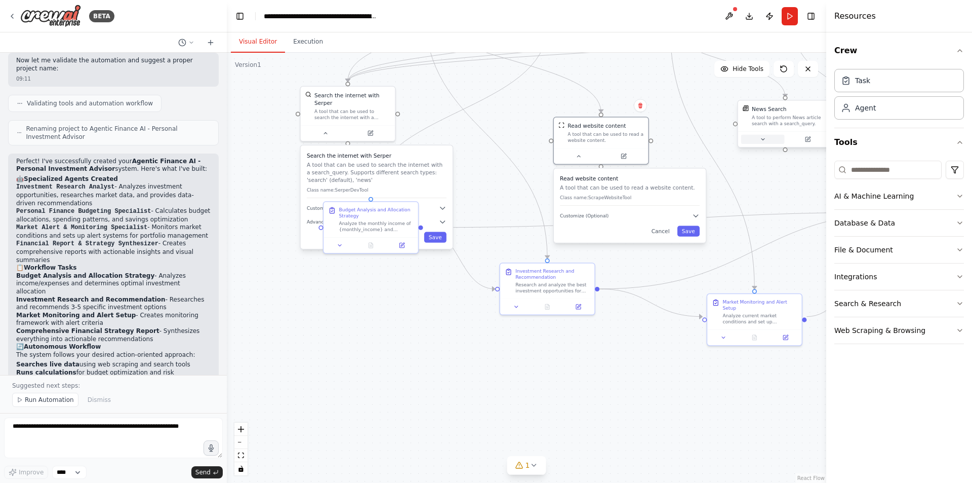
click at [770, 141] on button at bounding box center [763, 139] width 44 height 9
click at [323, 129] on icon at bounding box center [326, 132] width 6 height 6
click at [584, 160] on div at bounding box center [601, 154] width 94 height 16
click at [582, 159] on button at bounding box center [579, 154] width 44 height 9
click at [580, 159] on button at bounding box center [579, 154] width 44 height 9
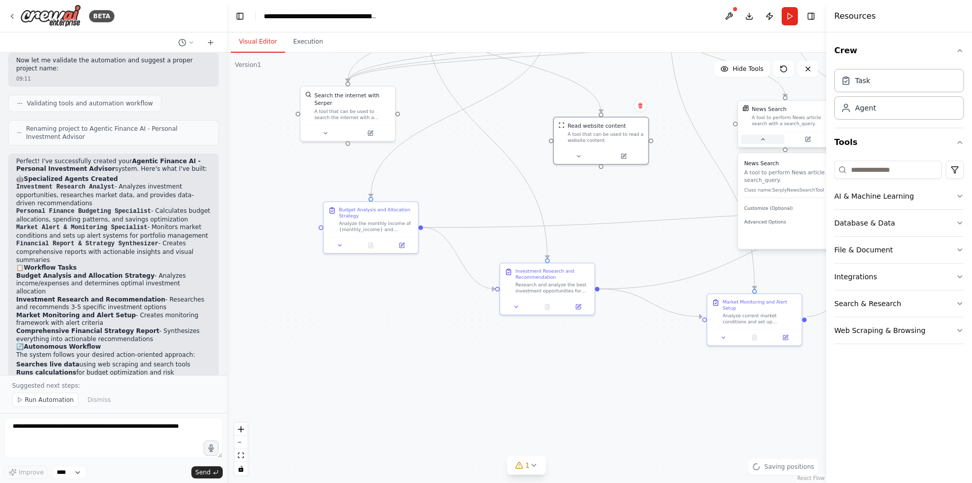
click at [771, 142] on button at bounding box center [763, 139] width 44 height 9
click at [518, 309] on button at bounding box center [516, 304] width 26 height 9
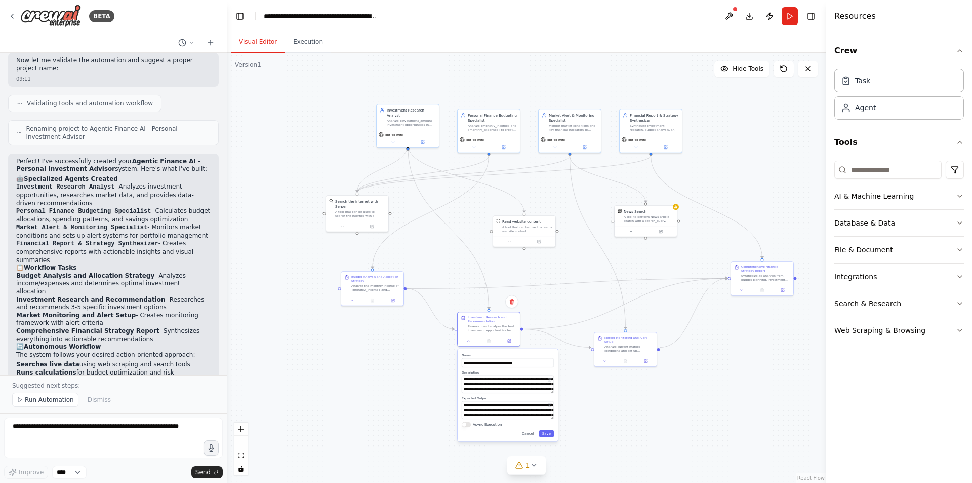
drag, startPoint x: 773, startPoint y: 128, endPoint x: 739, endPoint y: 183, distance: 65.0
click at [739, 183] on div ".deletable-edge-delete-btn { width: 20px; height: 20px; border: 0px solid #ffff…" at bounding box center [526, 268] width 599 height 430
click at [552, 434] on button "Save" at bounding box center [546, 433] width 15 height 7
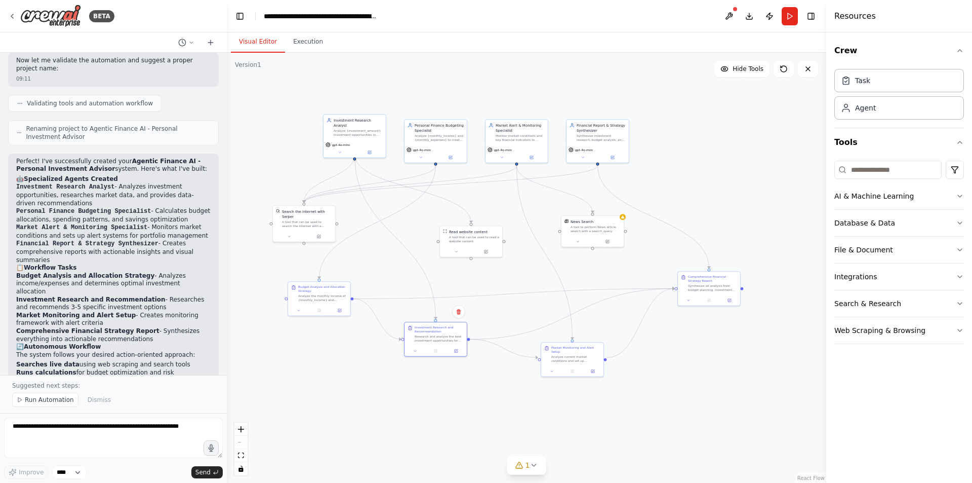
drag, startPoint x: 723, startPoint y: 178, endPoint x: 671, endPoint y: 189, distance: 52.8
click at [671, 189] on div ".deletable-edge-delete-btn { width: 20px; height: 20px; border: 0px solid #ffff…" at bounding box center [526, 268] width 599 height 430
click at [966, 51] on div "Crew Task Agent Tools AI & Machine Learning Database & Data File & Document Int…" at bounding box center [899, 257] width 146 height 450
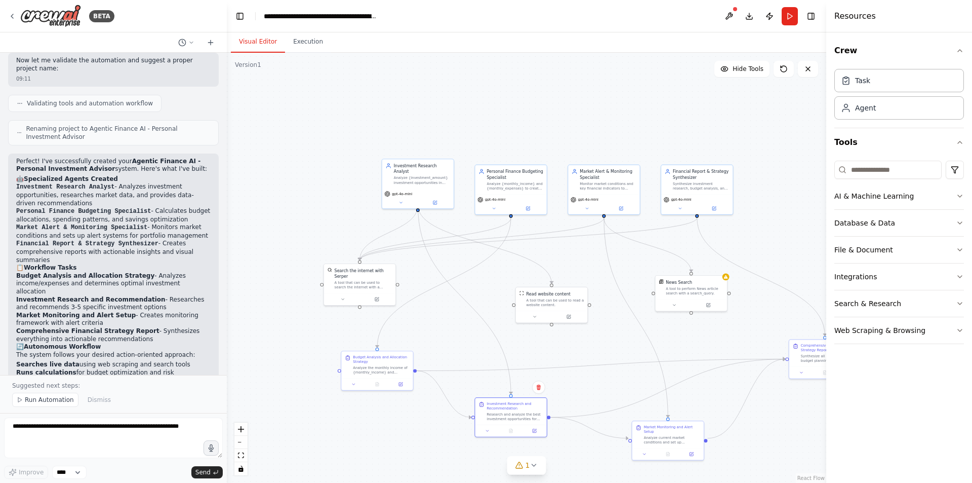
drag, startPoint x: 611, startPoint y: 98, endPoint x: 737, endPoint y: 132, distance: 130.7
click at [723, 150] on div ".deletable-edge-delete-btn { width: 20px; height: 20px; border: 0px solid #ffff…" at bounding box center [526, 268] width 599 height 430
click at [758, 68] on span "Hide Tools" at bounding box center [748, 69] width 31 height 8
click at [758, 68] on span "Show Tools" at bounding box center [746, 69] width 33 height 8
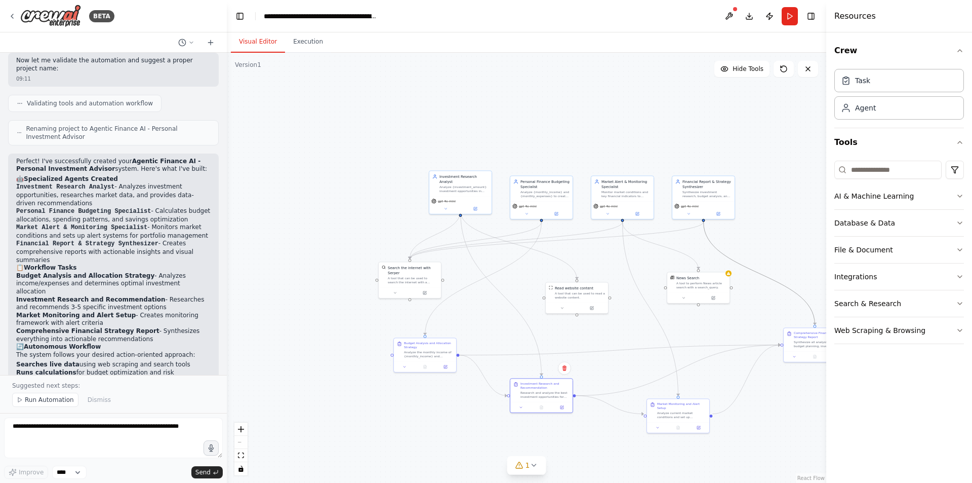
drag, startPoint x: 792, startPoint y: 289, endPoint x: 667, endPoint y: 249, distance: 131.5
click at [404, 150] on div ".deletable-edge-delete-btn { width: 20px; height: 20px; border: 0px solid #ffff…" at bounding box center [404, 150] width 0 height 0
drag, startPoint x: 811, startPoint y: 234, endPoint x: 773, endPoint y: 219, distance: 41.1
click at [773, 219] on div ".deletable-edge-delete-btn { width: 20px; height: 20px; border: 0px solid #ffff…" at bounding box center [526, 268] width 599 height 430
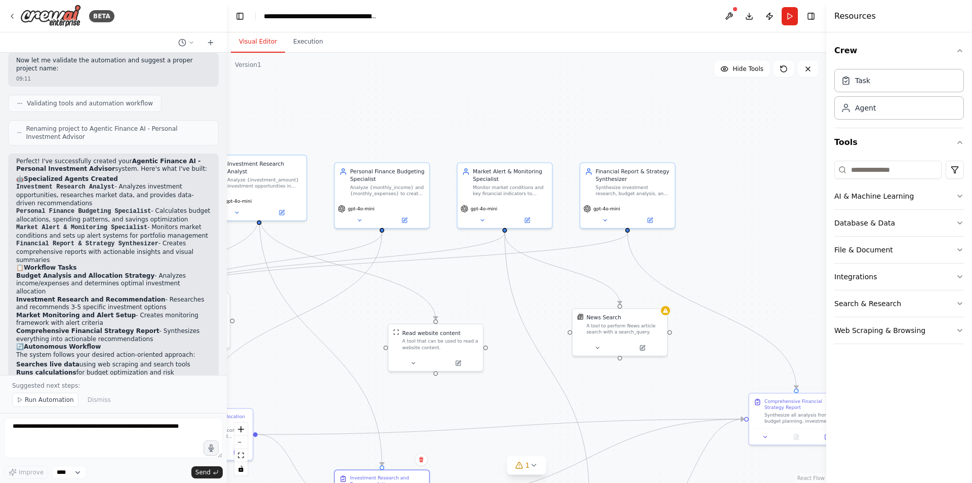
click at [620, 116] on div ".deletable-edge-delete-btn { width: 20px; height: 20px; border: 0px solid #ffff…" at bounding box center [526, 268] width 599 height 430
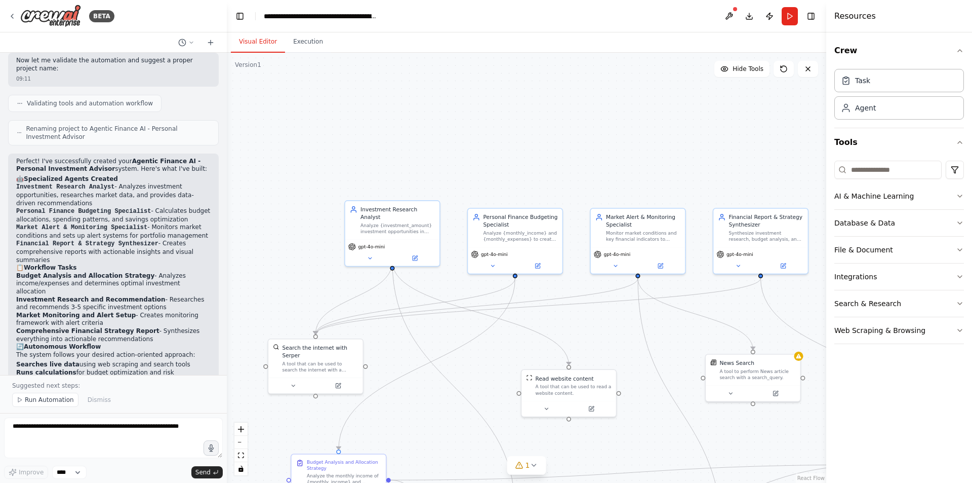
drag, startPoint x: 620, startPoint y: 116, endPoint x: 753, endPoint y: 162, distance: 140.7
click at [753, 162] on div ".deletable-edge-delete-btn { width: 20px; height: 20px; border: 0px solid #ffff…" at bounding box center [526, 268] width 599 height 430
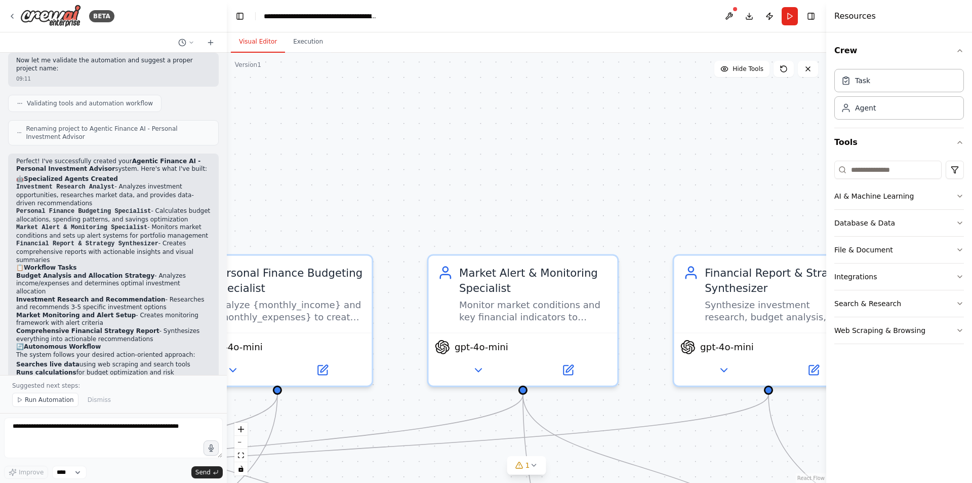
click at [738, 12] on header "**********" at bounding box center [526, 16] width 599 height 32
click at [733, 15] on button at bounding box center [729, 16] width 16 height 18
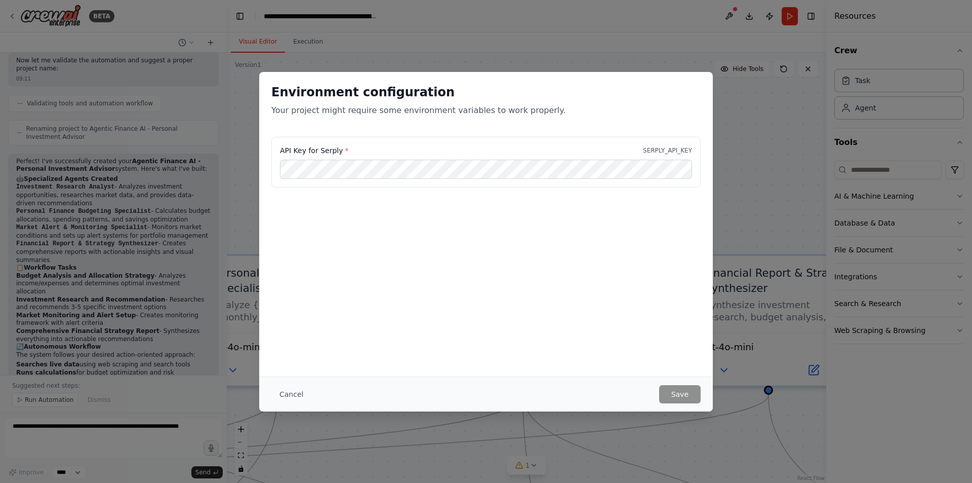
click at [700, 28] on div "Environment configuration Your project might require some environment variables…" at bounding box center [486, 241] width 972 height 483
click at [686, 396] on button "Save" at bounding box center [680, 394] width 42 height 18
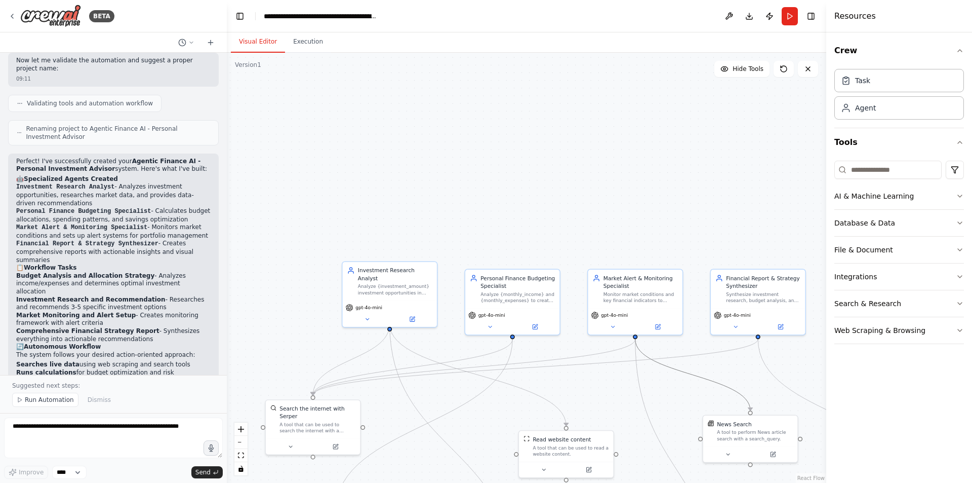
drag, startPoint x: 740, startPoint y: 394, endPoint x: 732, endPoint y: 336, distance: 58.2
click at [732, 336] on div ".deletable-edge-delete-btn { width: 20px; height: 20px; border: 0px solid #ffff…" at bounding box center [526, 268] width 599 height 430
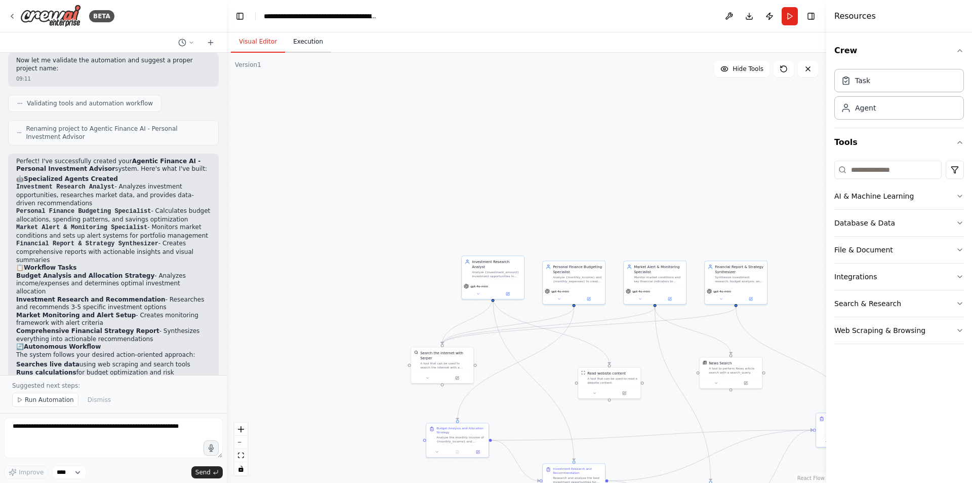
click at [285, 44] on button "Execution" at bounding box center [308, 41] width 46 height 21
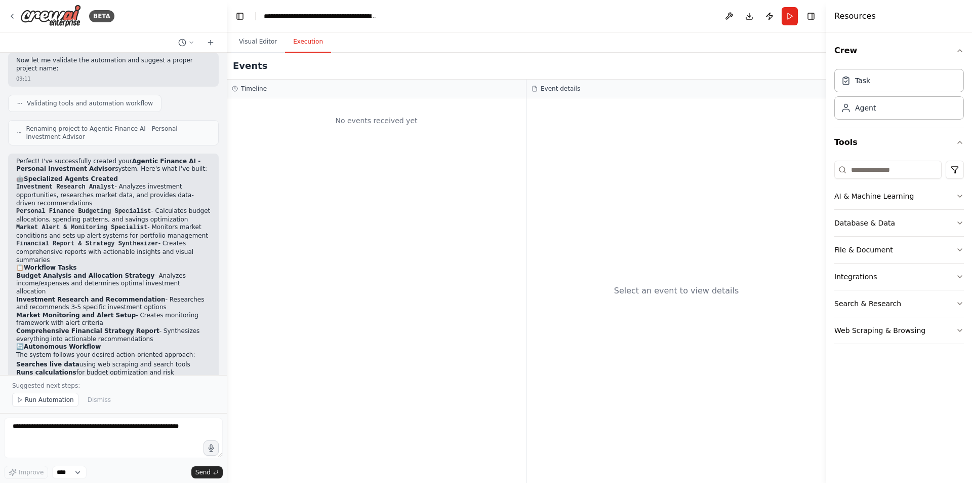
click at [339, 102] on div "No events received yet" at bounding box center [376, 290] width 299 height 384
click at [344, 120] on div "No events received yet" at bounding box center [376, 120] width 289 height 34
click at [50, 407] on button "Run Automation" at bounding box center [45, 399] width 66 height 14
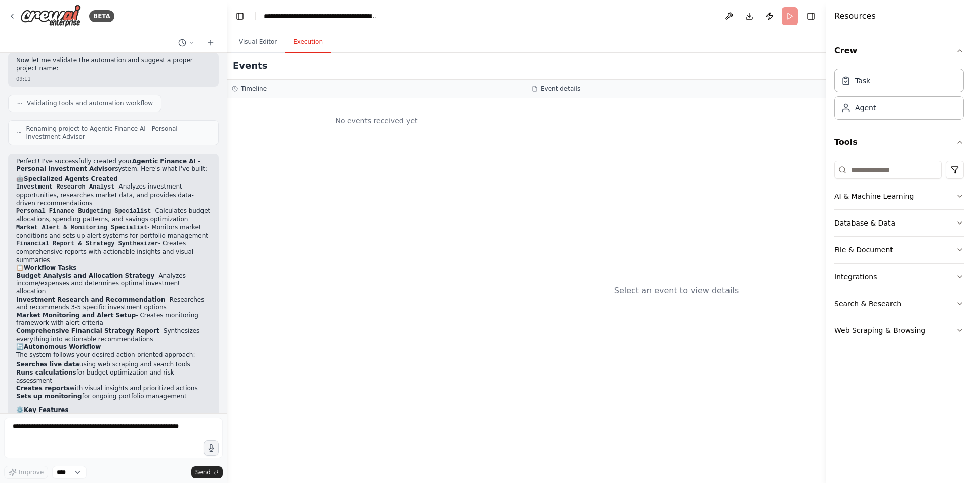
scroll to position [1436, 0]
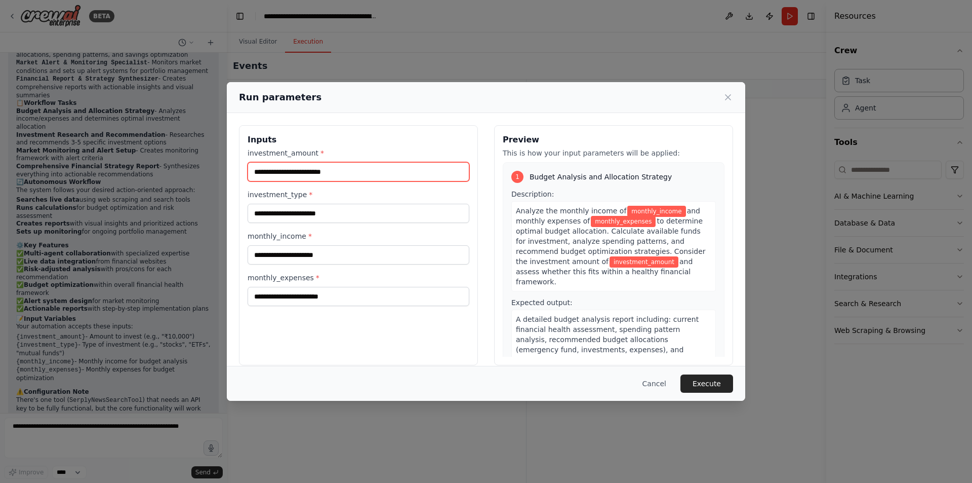
click at [316, 173] on input "investment_amount *" at bounding box center [359, 171] width 222 height 19
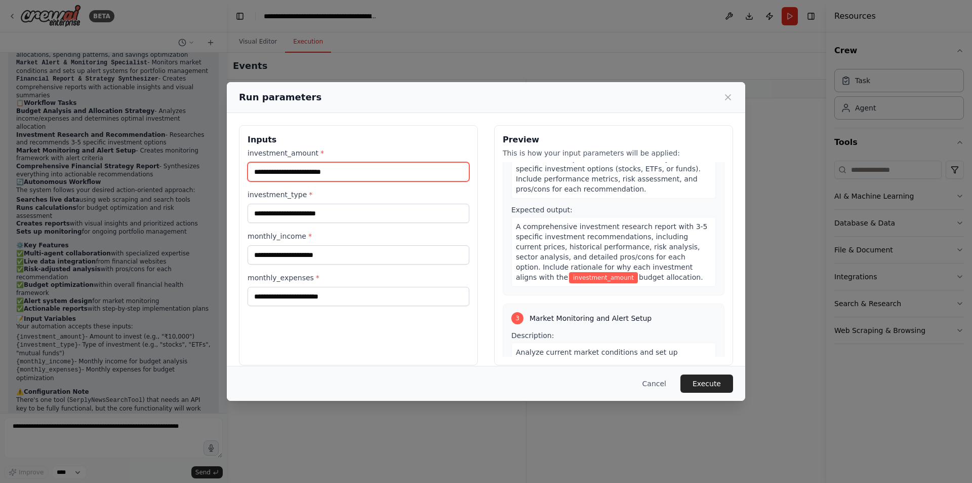
scroll to position [354, 0]
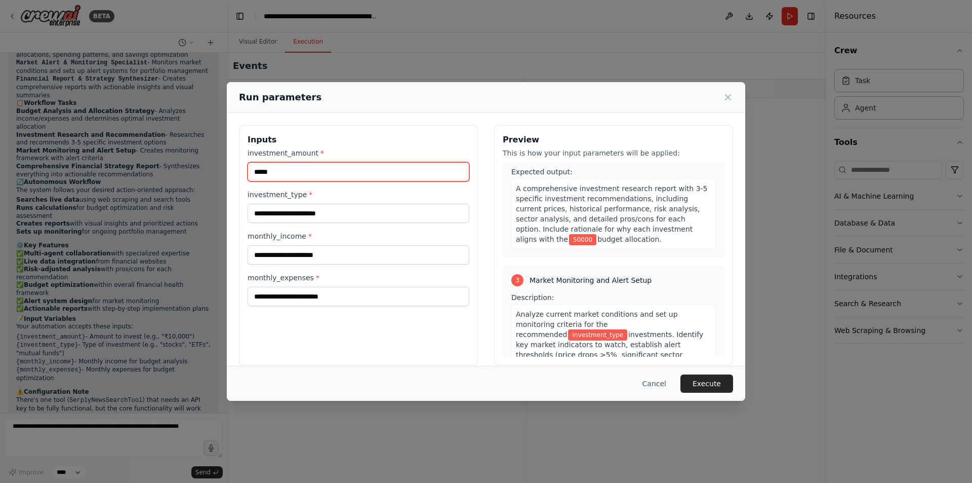
type input "*****"
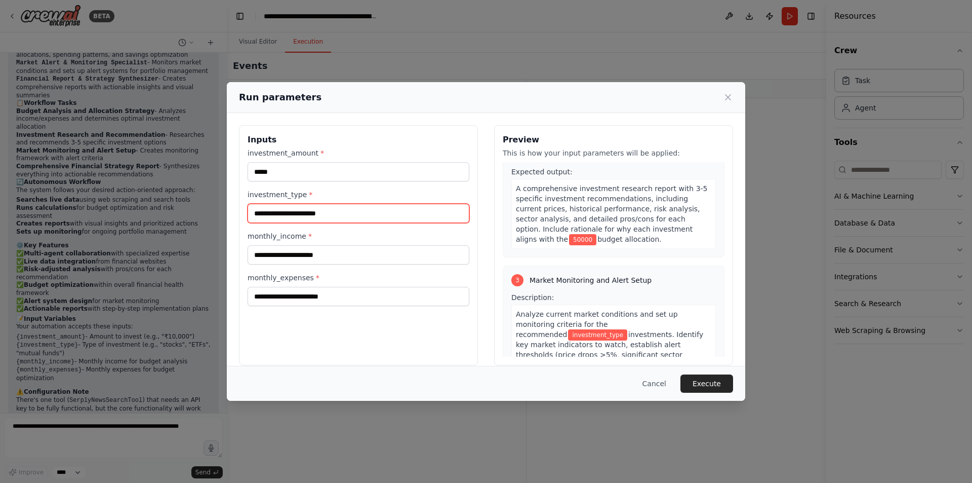
click at [307, 207] on input "investment_type *" at bounding box center [359, 213] width 222 height 19
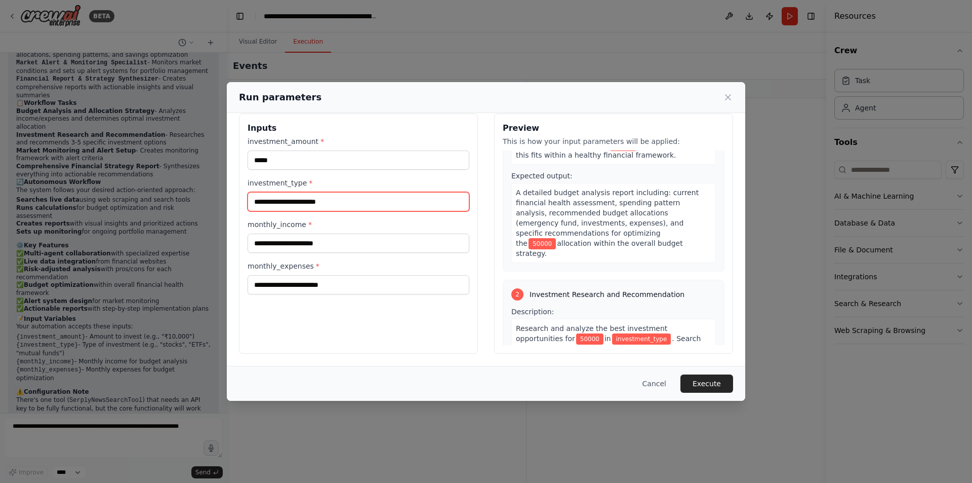
scroll to position [0, 0]
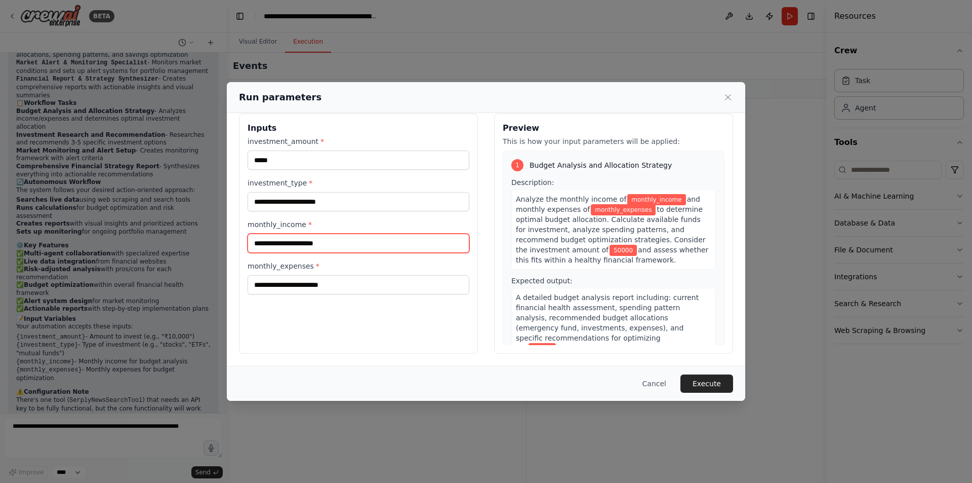
click at [302, 245] on input "monthly_income *" at bounding box center [359, 242] width 222 height 19
type input "*****"
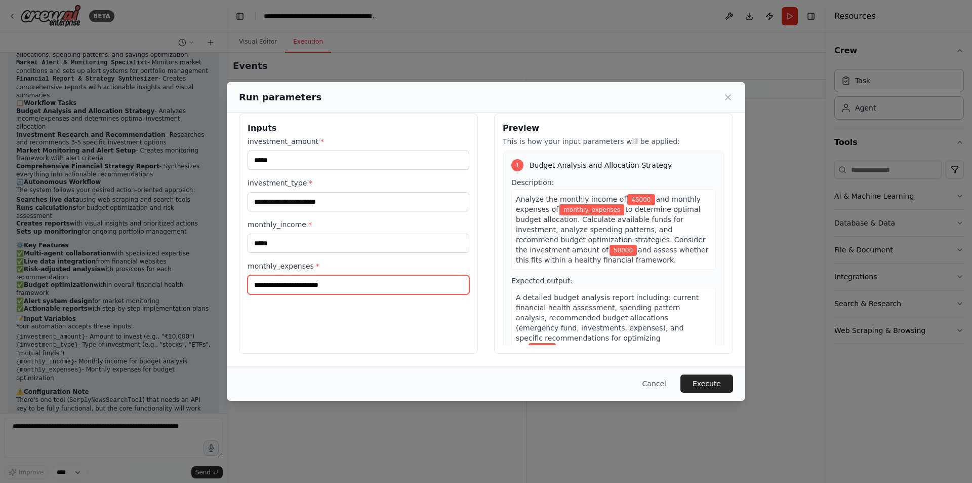
click at [285, 287] on input "monthly_expenses *" at bounding box center [359, 284] width 222 height 19
type input "*****"
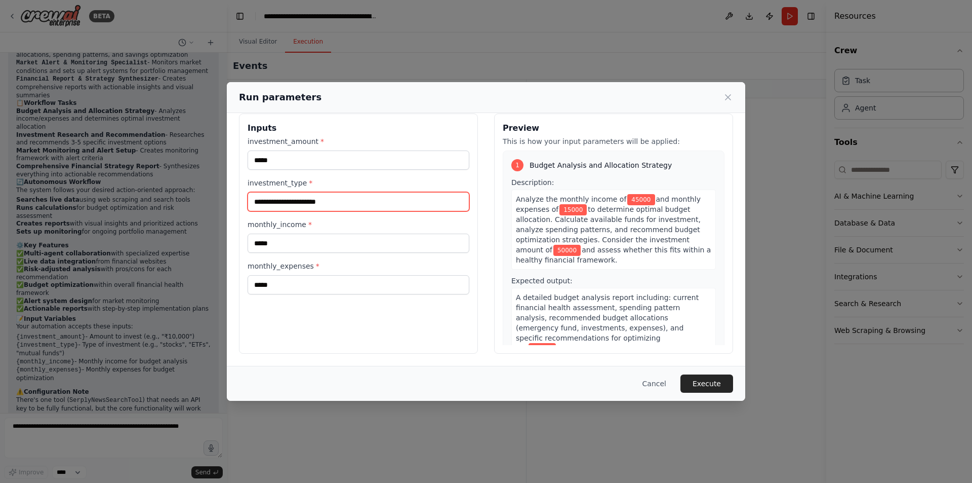
click at [302, 203] on input "investment_type *" at bounding box center [359, 201] width 222 height 19
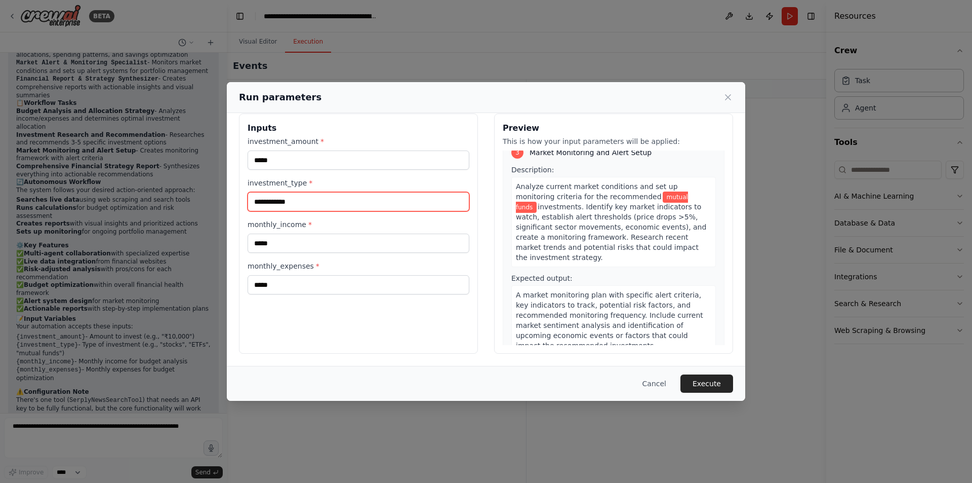
scroll to position [683, 0]
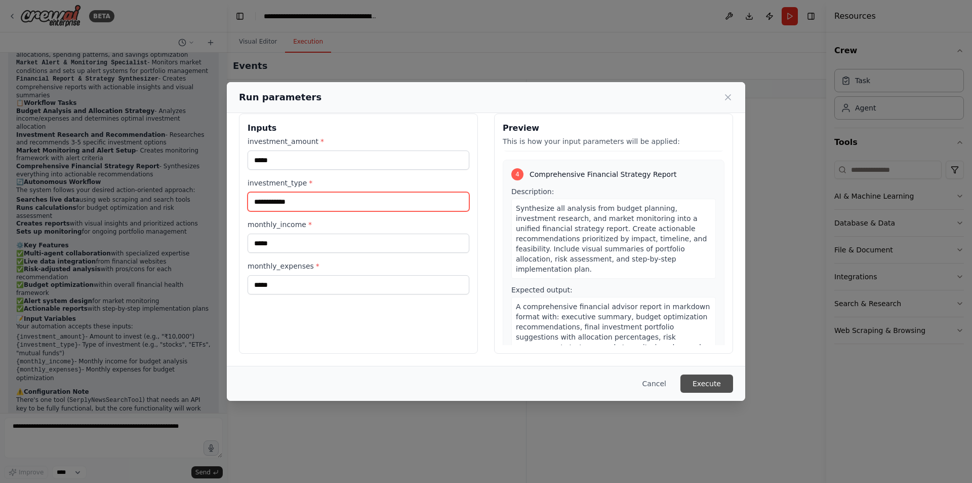
type input "**********"
click at [704, 379] on button "Execute" at bounding box center [706, 383] width 53 height 18
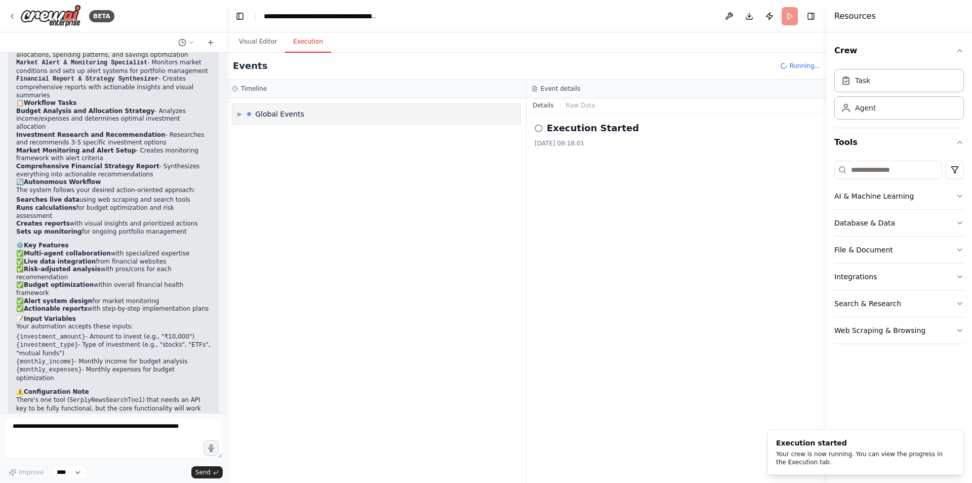
click at [307, 110] on div "▶ Global Events" at bounding box center [376, 114] width 288 height 20
click at [311, 142] on div "Execution Started" at bounding box center [376, 135] width 280 height 15
click at [547, 125] on div "Execution Started" at bounding box center [677, 128] width 284 height 14
click at [544, 129] on div "Execution Started" at bounding box center [677, 128] width 284 height 14
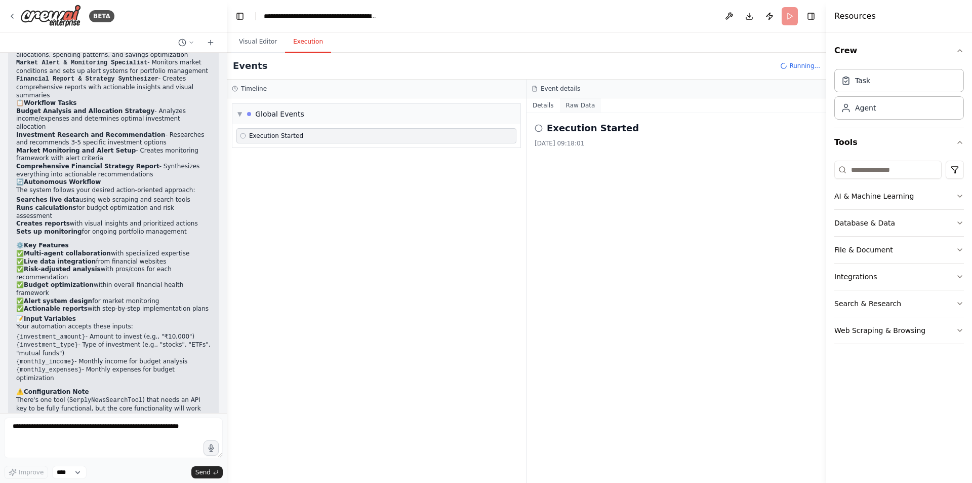
click at [570, 103] on button "Raw Data" at bounding box center [581, 105] width 42 height 14
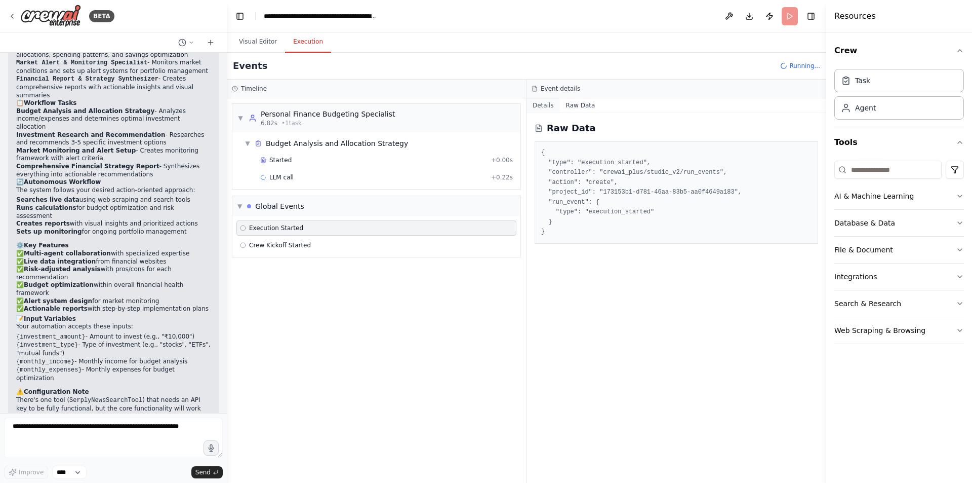
click at [533, 104] on button "Details" at bounding box center [543, 105] width 33 height 14
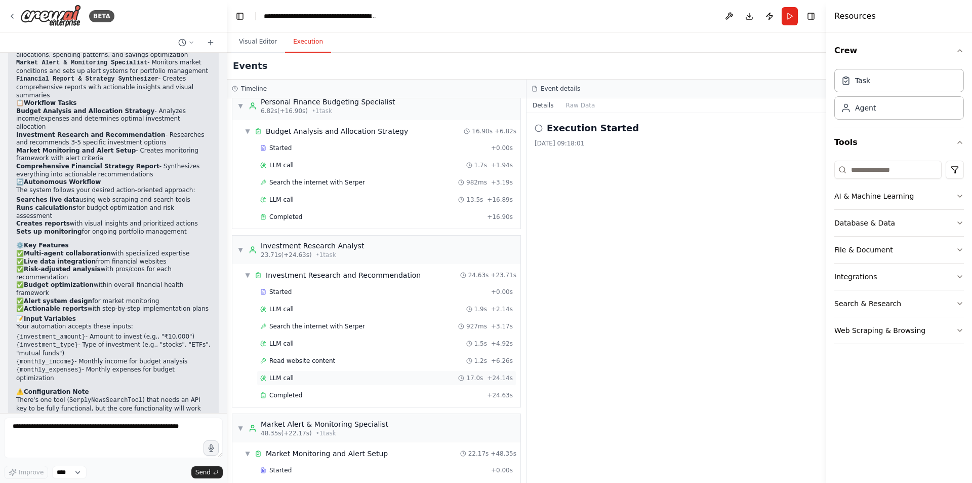
scroll to position [0, 0]
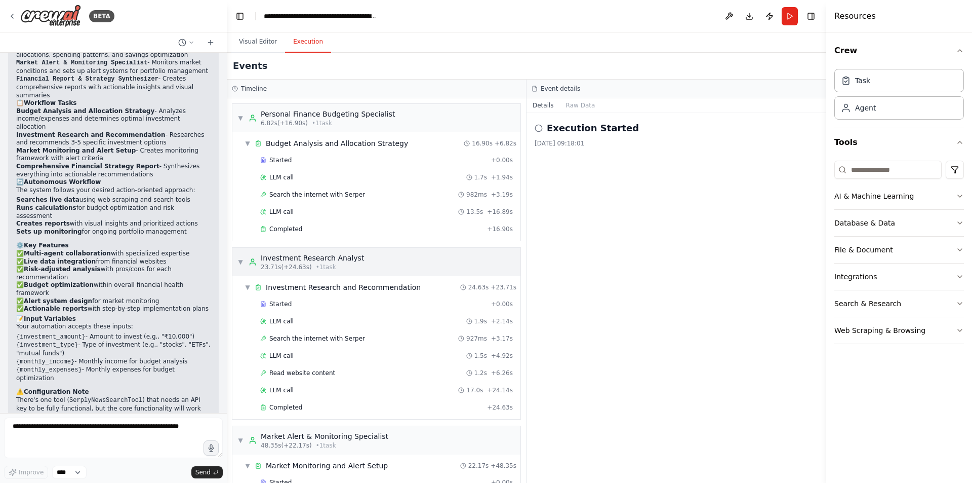
click at [316, 266] on span "• 1 task" at bounding box center [326, 267] width 20 height 8
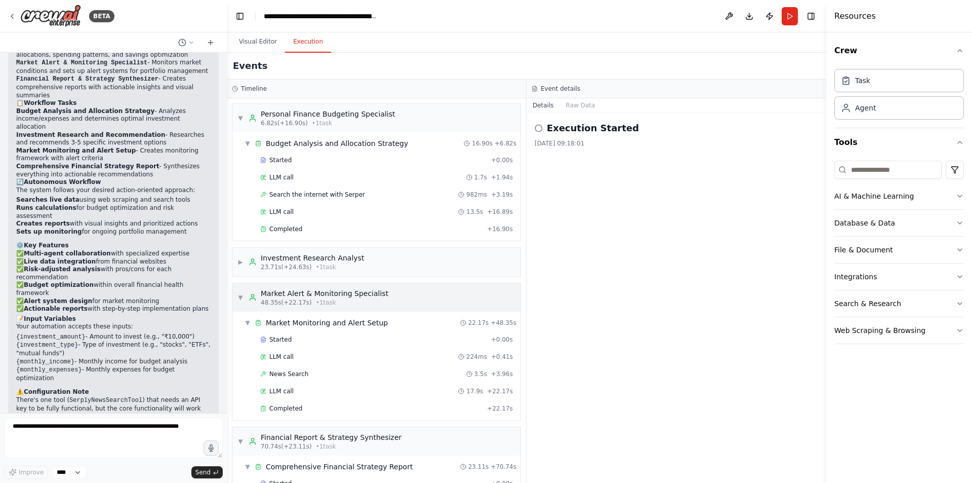
click at [316, 301] on span "• 1 task" at bounding box center [326, 302] width 20 height 8
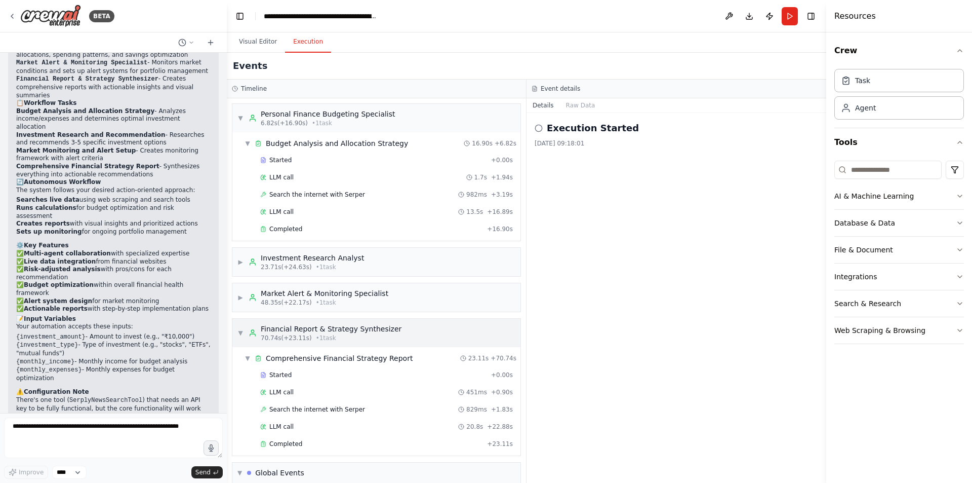
click at [316, 337] on span "• 1 task" at bounding box center [326, 338] width 20 height 8
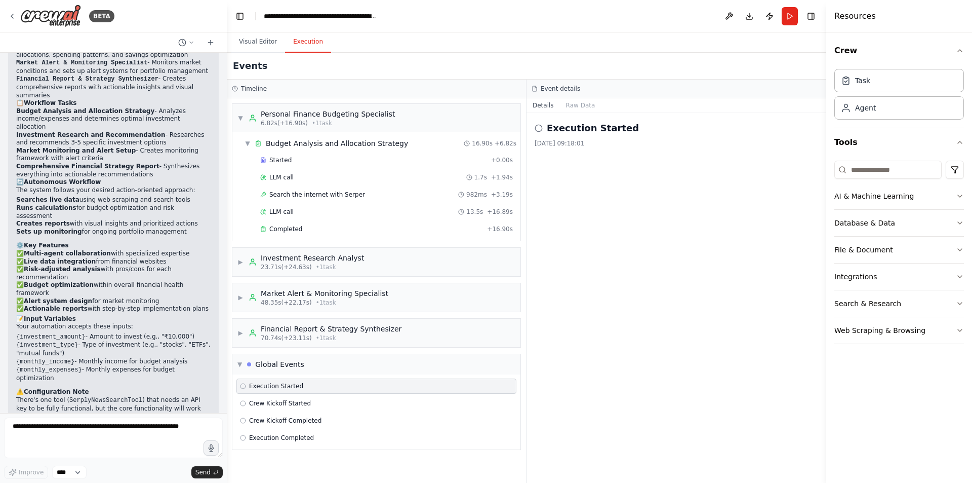
click at [318, 385] on div "Execution Started" at bounding box center [376, 386] width 273 height 8
click at [313, 403] on div "Crew Kickoff Started" at bounding box center [376, 403] width 273 height 8
click at [296, 430] on div "Execution Completed" at bounding box center [376, 437] width 280 height 15
click at [296, 441] on span "Execution Completed" at bounding box center [281, 437] width 65 height 8
drag, startPoint x: 101, startPoint y: 359, endPoint x: 182, endPoint y: 371, distance: 82.3
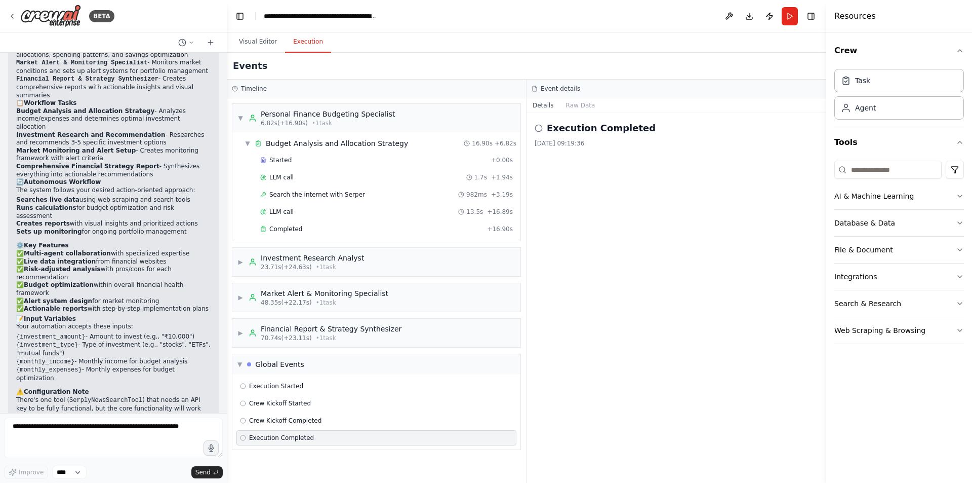
click at [182, 462] on p "Your agentic finance AI is ready to go! Try running it with sample inputs like …" at bounding box center [113, 482] width 194 height 41
click at [149, 458] on div "Your agentic finance AI is ready to go! Try running it with sample inputs like …" at bounding box center [113, 487] width 211 height 58
click at [363, 117] on div "Personal Finance Budgeting Specialist" at bounding box center [328, 114] width 135 height 10
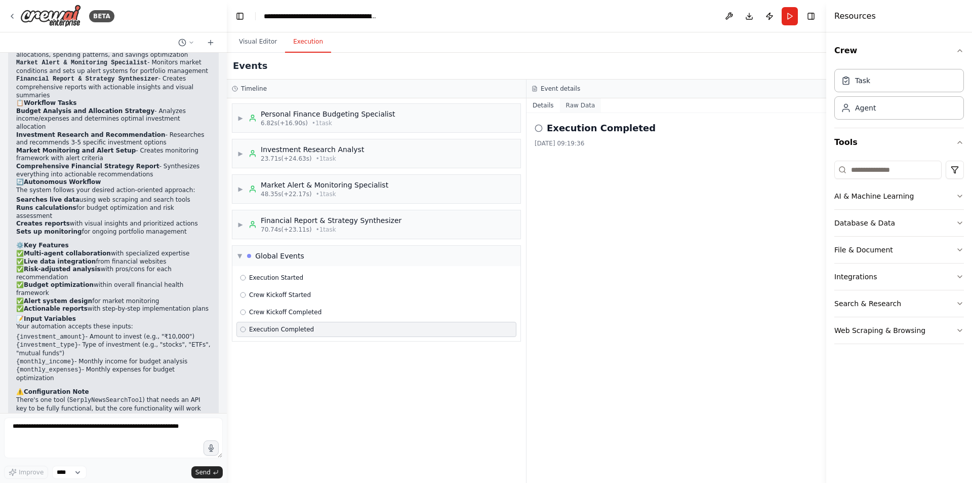
click at [560, 106] on button "Raw Data" at bounding box center [581, 105] width 42 height 14
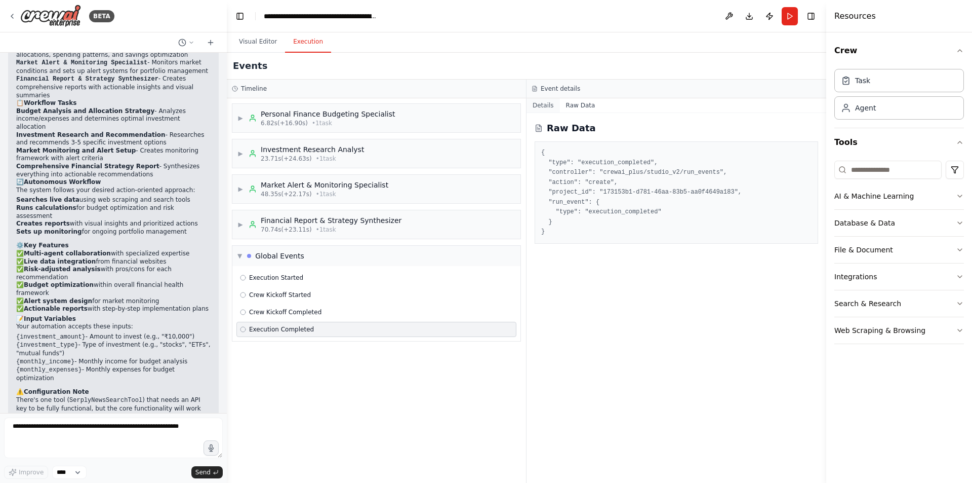
click at [541, 107] on button "Details" at bounding box center [543, 105] width 33 height 14
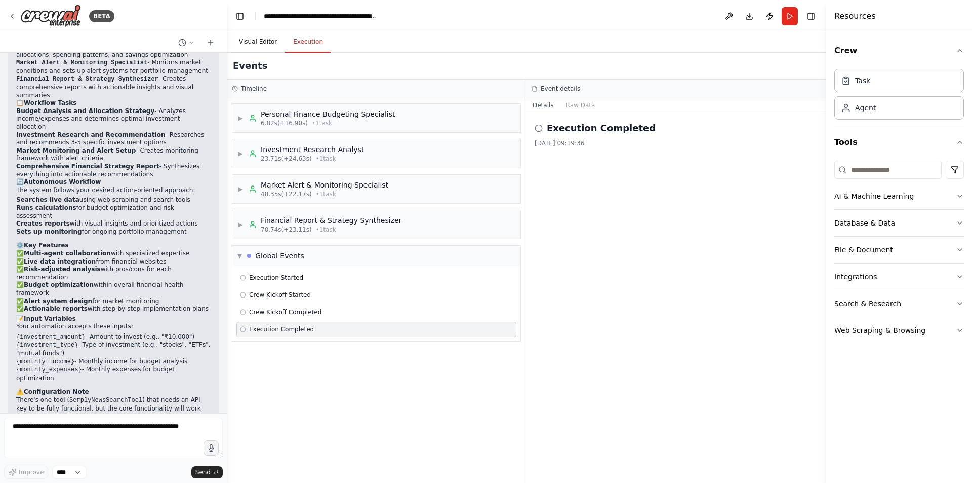
click at [266, 37] on button "Visual Editor" at bounding box center [258, 41] width 54 height 21
click at [309, 44] on button "Execution" at bounding box center [308, 41] width 46 height 21
click at [787, 10] on button "Run" at bounding box center [790, 16] width 16 height 18
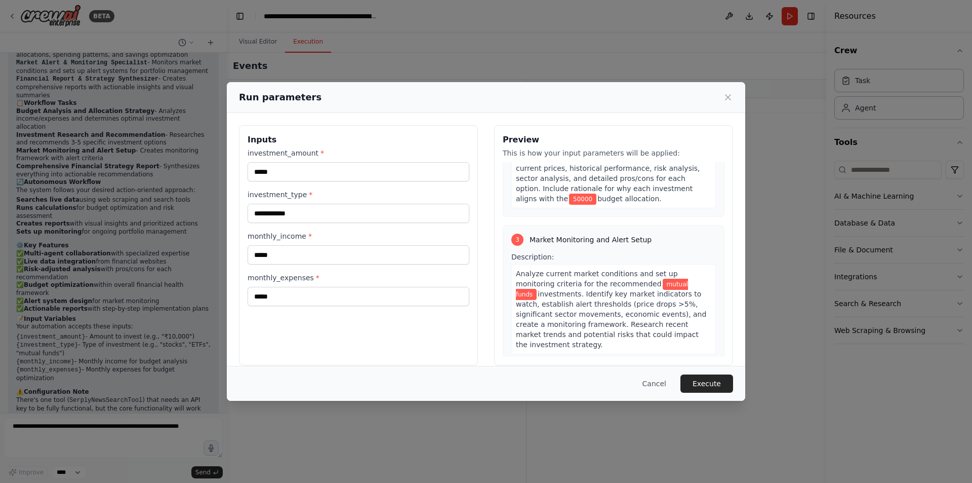
scroll to position [557, 0]
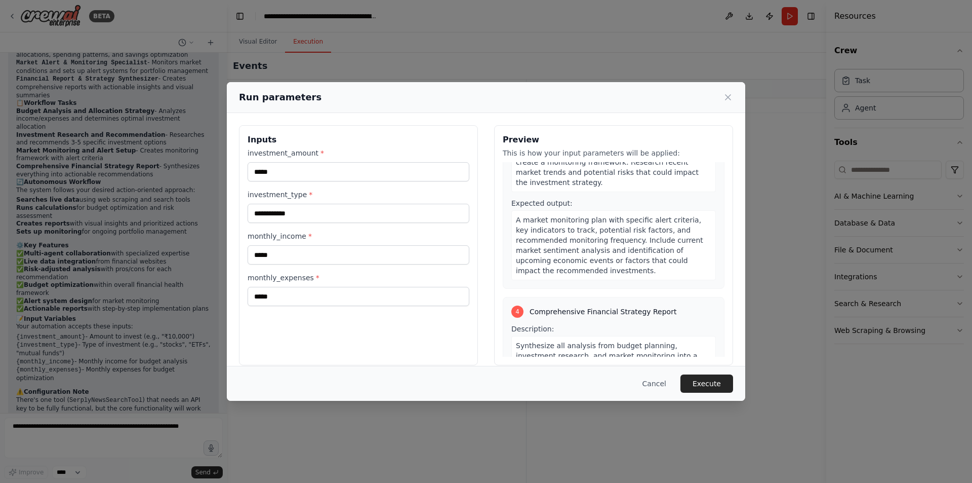
click at [717, 100] on div "Run parameters" at bounding box center [486, 97] width 494 height 14
click at [728, 93] on icon at bounding box center [728, 97] width 10 height 10
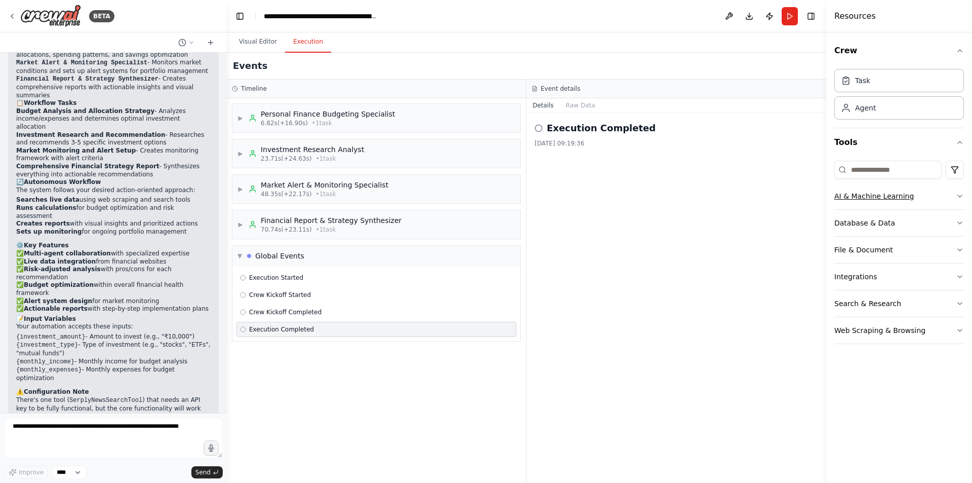
click at [890, 196] on button "AI & Machine Learning" at bounding box center [899, 196] width 130 height 26
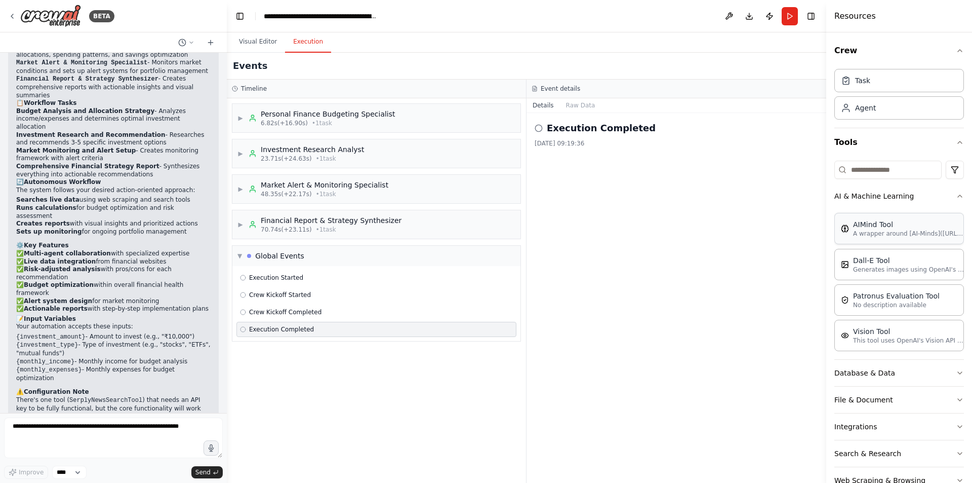
click at [885, 238] on div "AIMind Tool A wrapper around [AI-Minds](https://mindsdb.com/minds). Useful for …" at bounding box center [899, 228] width 130 height 31
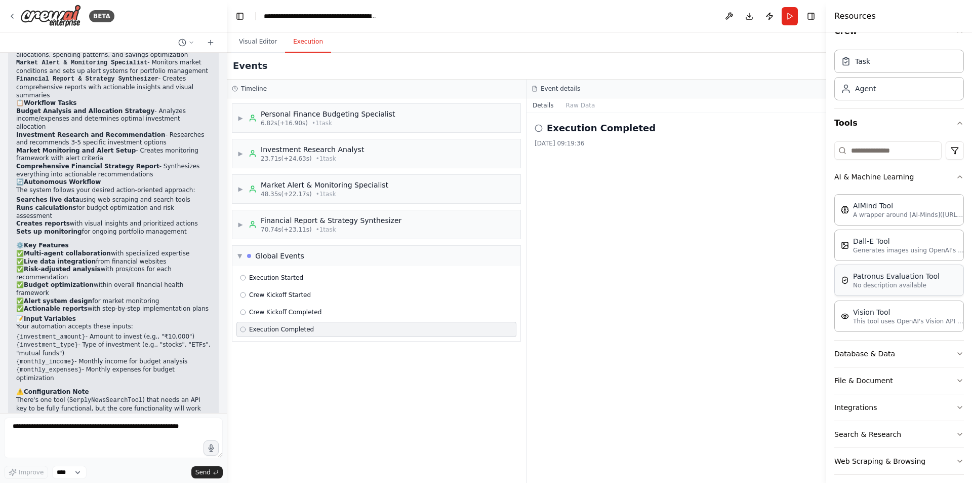
scroll to position [27, 0]
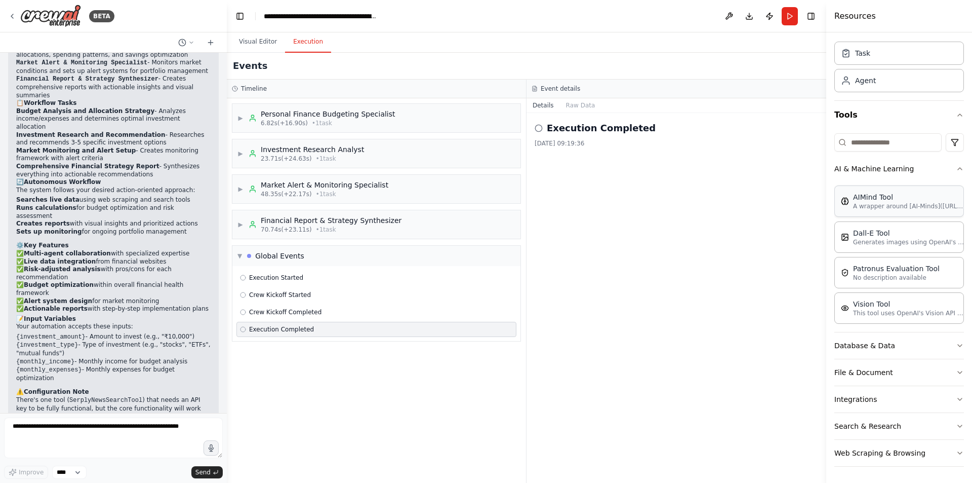
click at [877, 186] on div "AIMind Tool A wrapper around [AI-Minds](https://mindsdb.com/minds). Useful for …" at bounding box center [899, 200] width 130 height 31
click at [922, 183] on div "AIMind Tool A wrapper around [AI-Minds](https://mindsdb.com/minds). Useful for …" at bounding box center [899, 253] width 130 height 142
click at [900, 170] on button "AI & Machine Learning" at bounding box center [899, 168] width 130 height 26
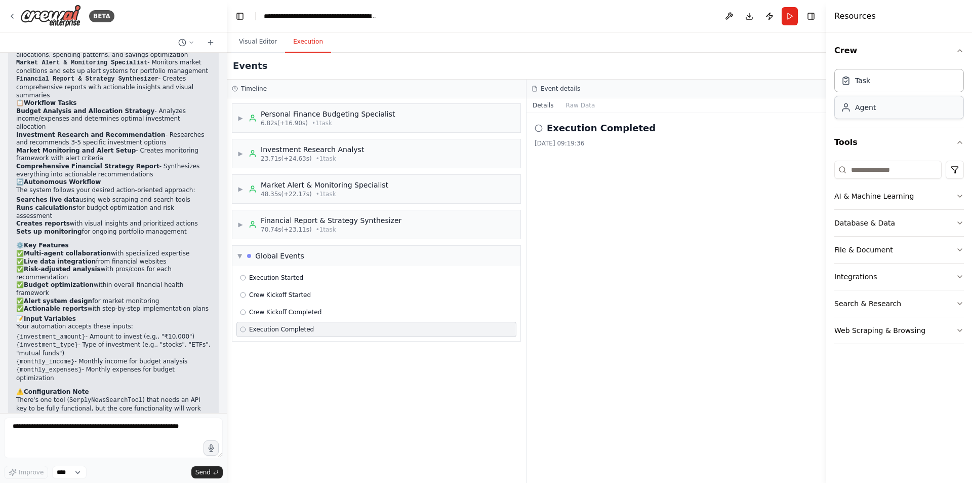
click at [863, 111] on div "Agent" at bounding box center [865, 107] width 21 height 10
click at [886, 78] on div "Task" at bounding box center [899, 79] width 130 height 23
click at [814, 11] on button "Toggle Right Sidebar" at bounding box center [811, 16] width 14 height 14
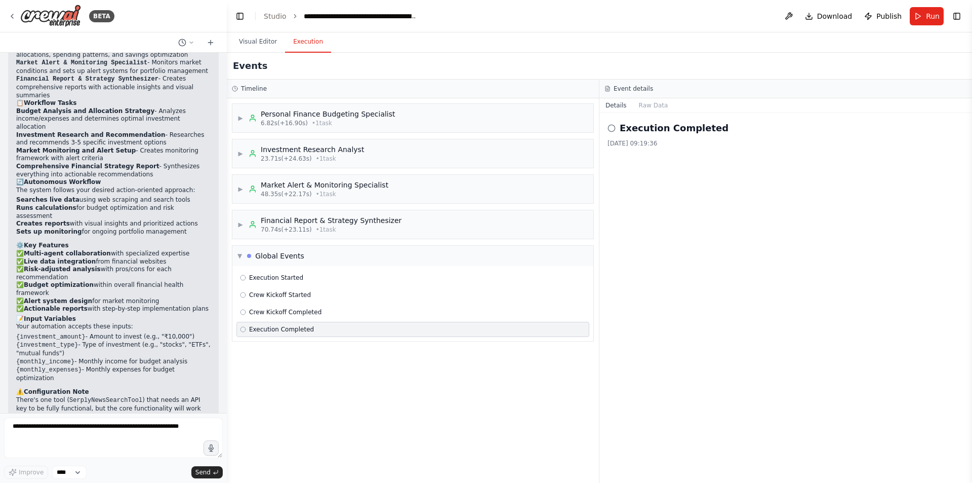
click at [611, 130] on icon at bounding box center [612, 128] width 8 height 8
click at [335, 110] on div "Personal Finance Budgeting Specialist" at bounding box center [328, 114] width 135 height 10
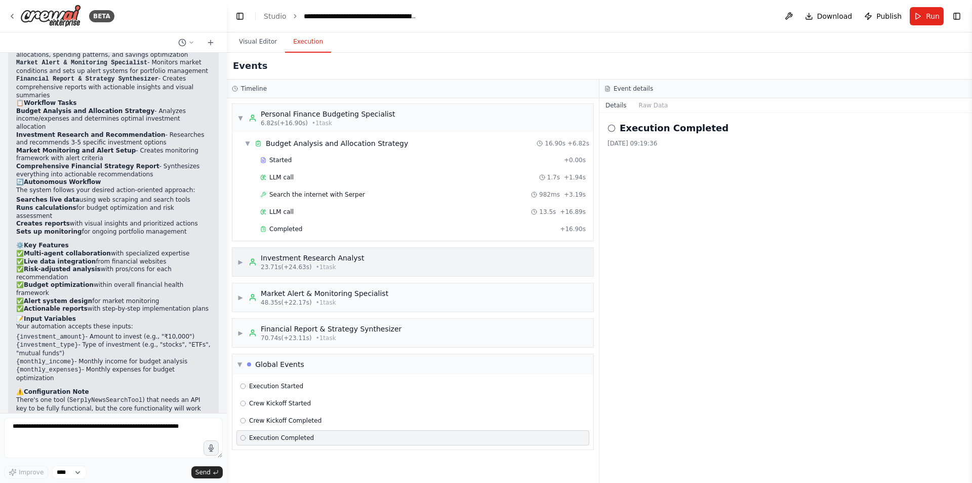
click at [268, 269] on span "23.71s (+24.63s)" at bounding box center [286, 267] width 51 height 8
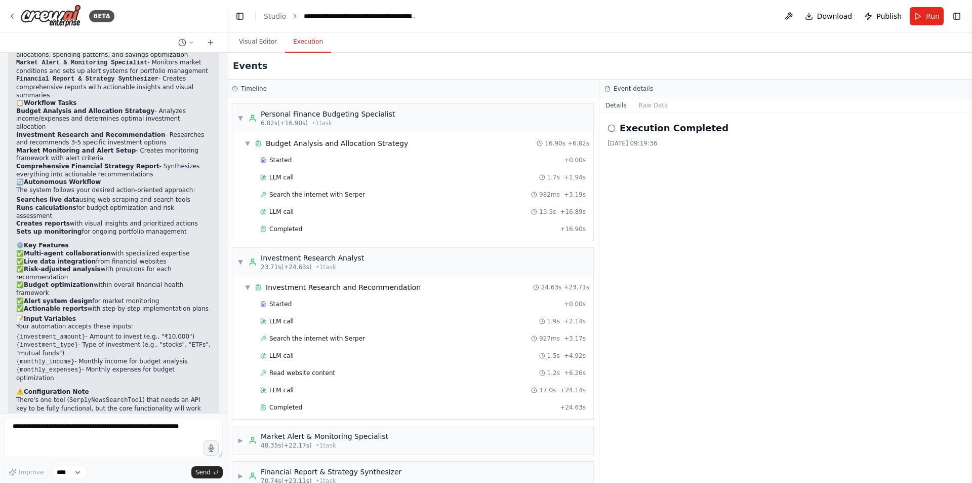
click at [450, 237] on div "Started + 0.00s LLM call 1.7s + 1.94s Search the internet with Serper 982ms + 3…" at bounding box center [416, 195] width 353 height 86
click at [449, 233] on div "Completed + 16.90s" at bounding box center [423, 228] width 333 height 15
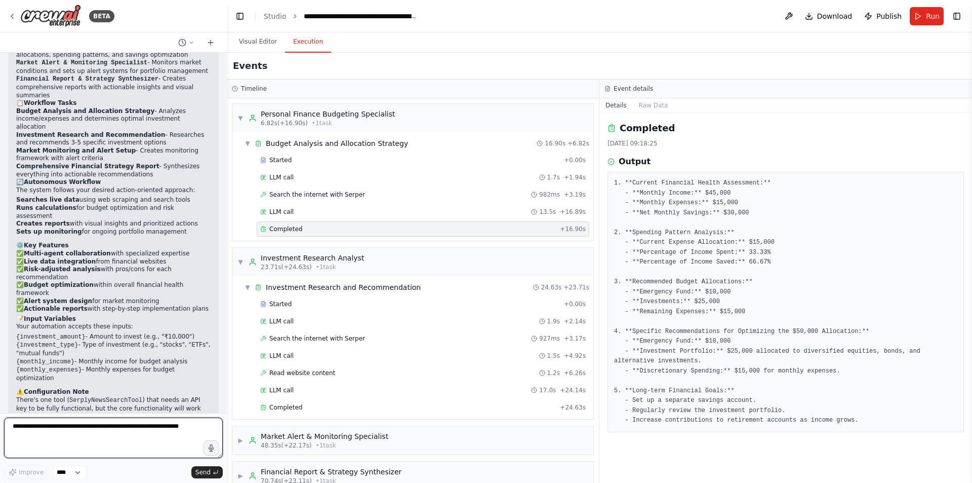
click at [112, 449] on textarea at bounding box center [113, 437] width 219 height 41
type textarea "**********"
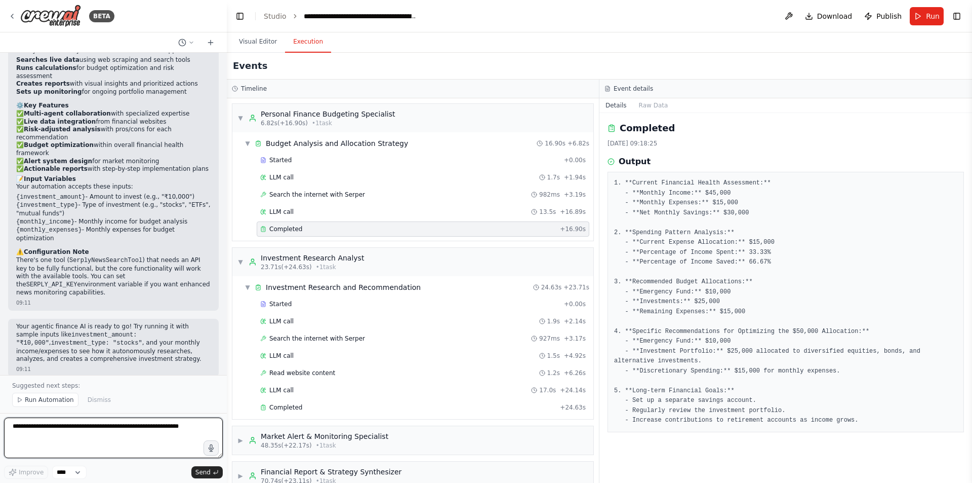
scroll to position [1627, 0]
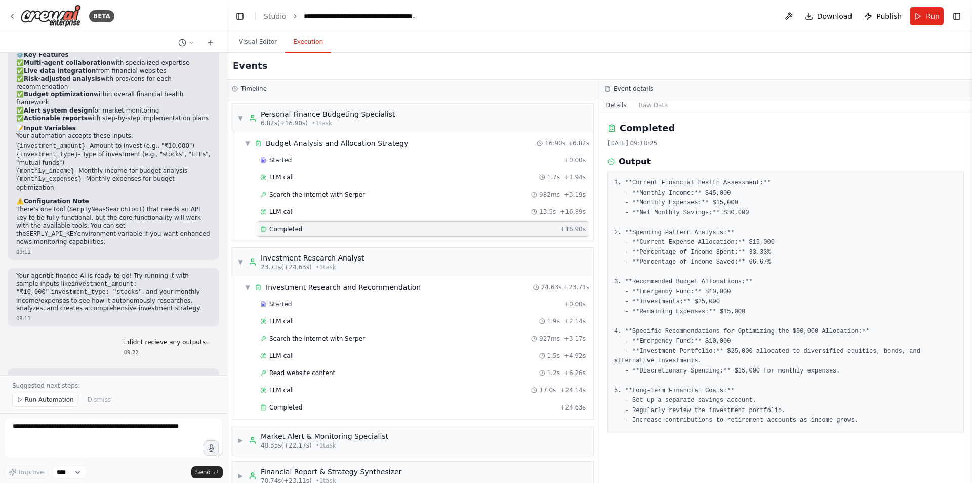
drag, startPoint x: 13, startPoint y: 280, endPoint x: 198, endPoint y: 289, distance: 185.5
click at [198, 368] on div "▶ Thought process I can see that the automation actually did run and produced a…" at bounding box center [113, 401] width 211 height 67
click at [189, 374] on div "▶ Thought process" at bounding box center [113, 378] width 194 height 8
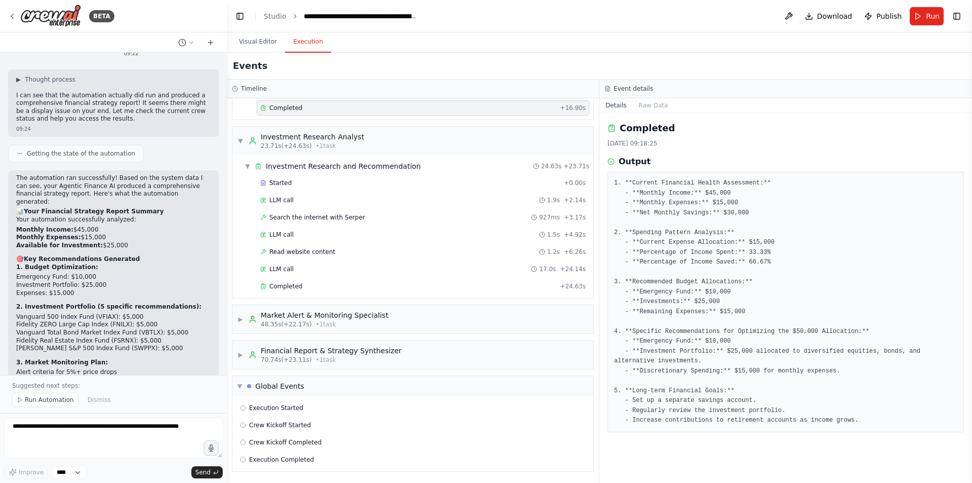
scroll to position [1966, 0]
